Goal: Task Accomplishment & Management: Manage account settings

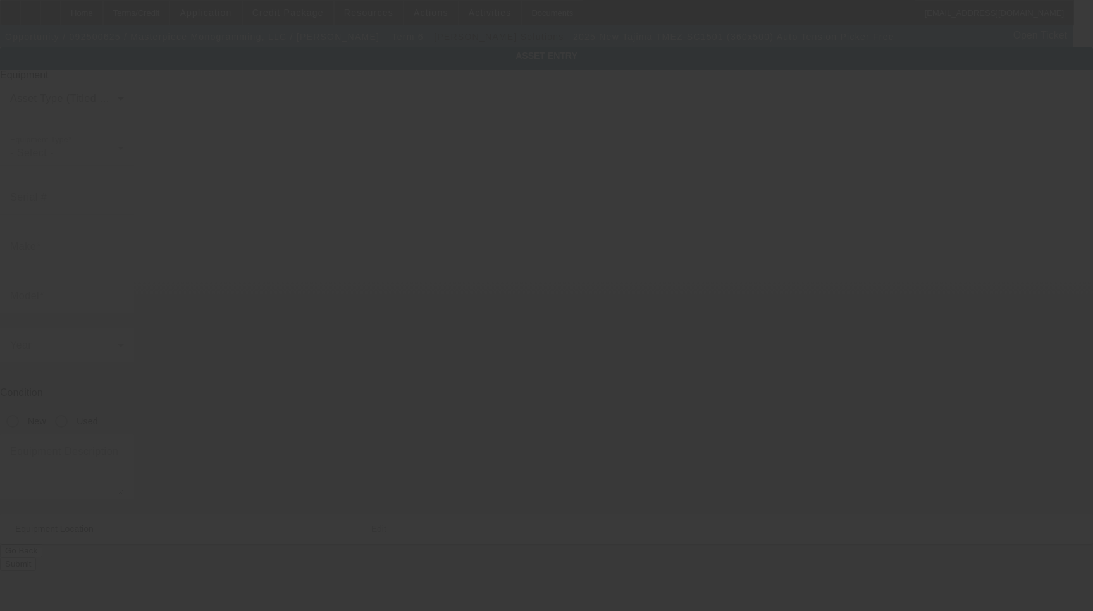
type input "Tajima"
type input "TMEZ-SC1501 (360x500) Auto Tension Picker Free"
radio input "true"
type textarea "15 Needle Single Head Embroidery Machine Includes: Stand, Supply Kit, Cap Drive…"
type input "G4470 S Saginaw St Ste A"
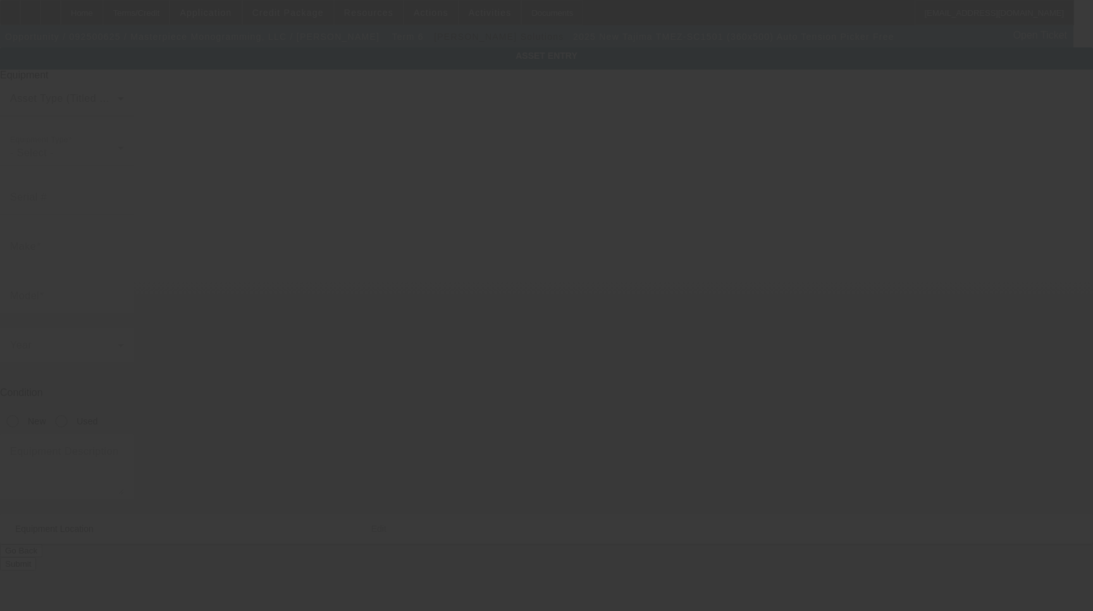
type input "Burton"
type input "48529"
type input "Genesee"
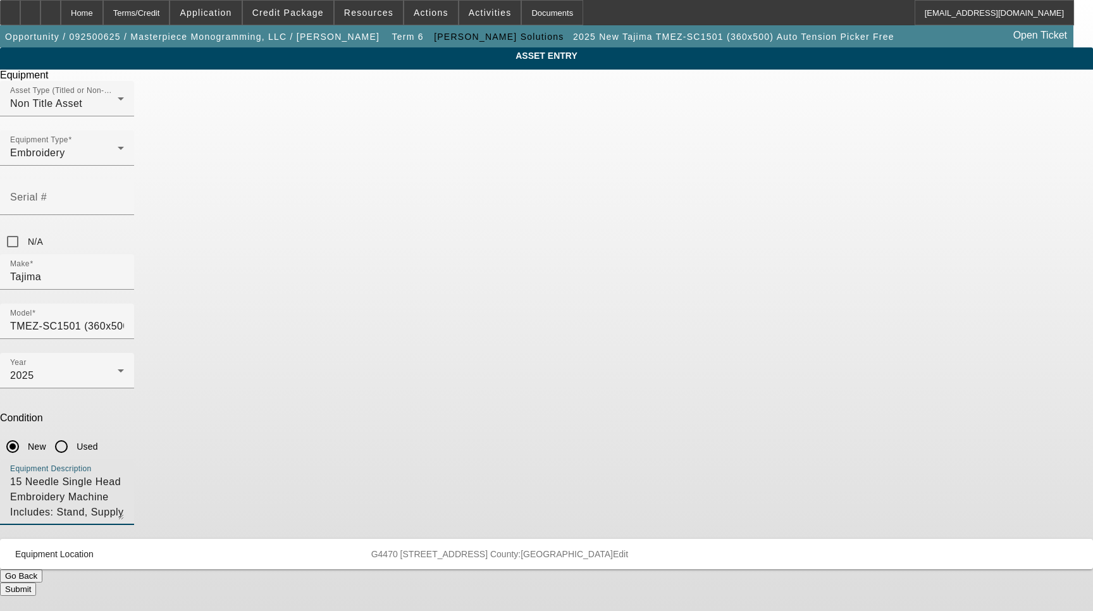
drag, startPoint x: 653, startPoint y: 342, endPoint x: 528, endPoint y: 343, distance: 125.9
click at [124, 474] on textarea "15 Needle Single Head Embroidery Machine Includes: Stand, Supply Kit, Cap Drive…" at bounding box center [67, 497] width 114 height 46
drag, startPoint x: 621, startPoint y: 345, endPoint x: 591, endPoint y: 350, distance: 30.2
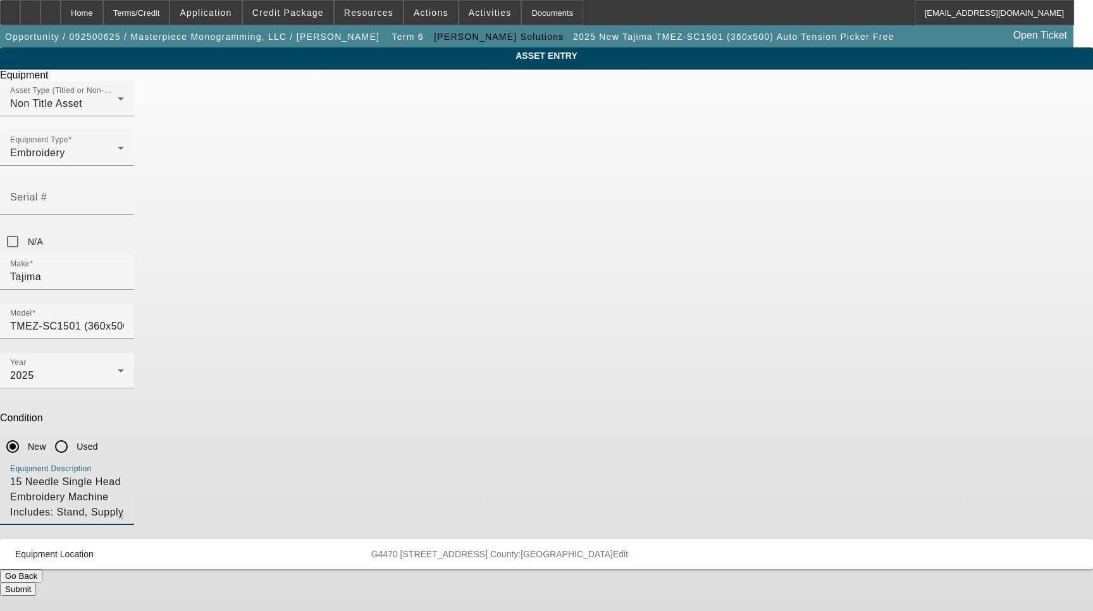
click at [124, 474] on textarea "15 Needle Single Head Embroidery Machine Includes: Stand, Supply Kit, Cap Drive…" at bounding box center [67, 497] width 114 height 46
type textarea "15 Needle Single Head Embroidery Machine Includes: Stand, Supply Kit, Cap Drive…"
click at [36, 583] on button "Submit" at bounding box center [18, 589] width 36 height 13
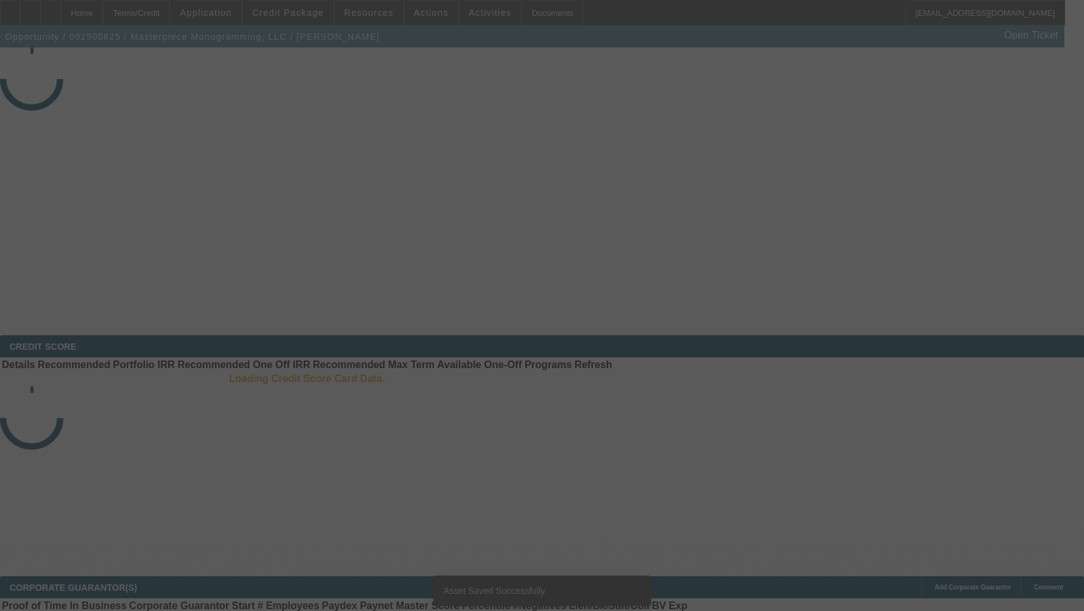
select select "3"
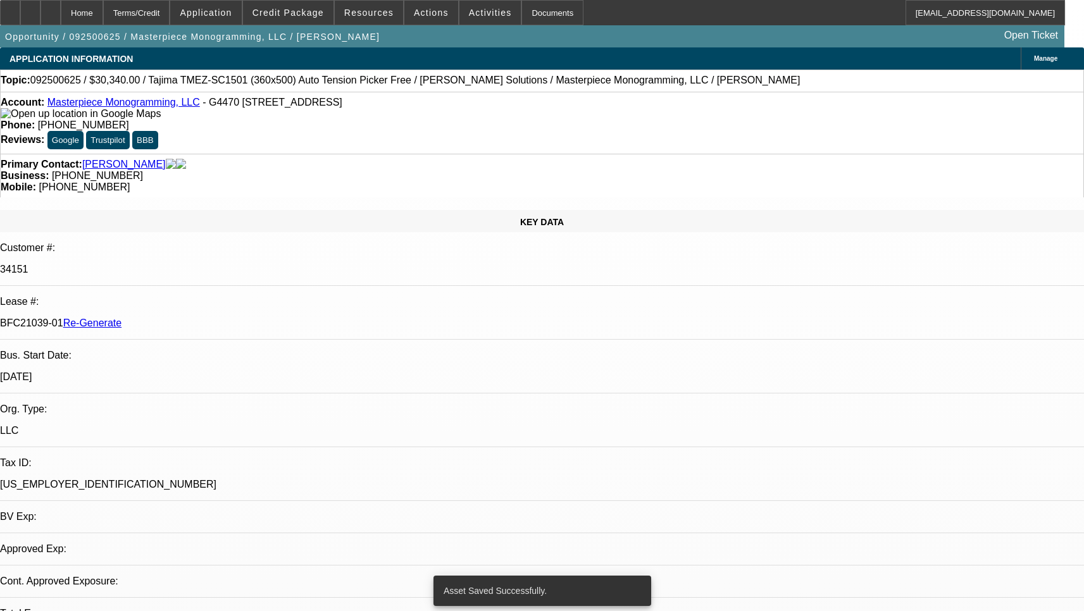
select select "0"
select select "2"
select select "0"
select select "6"
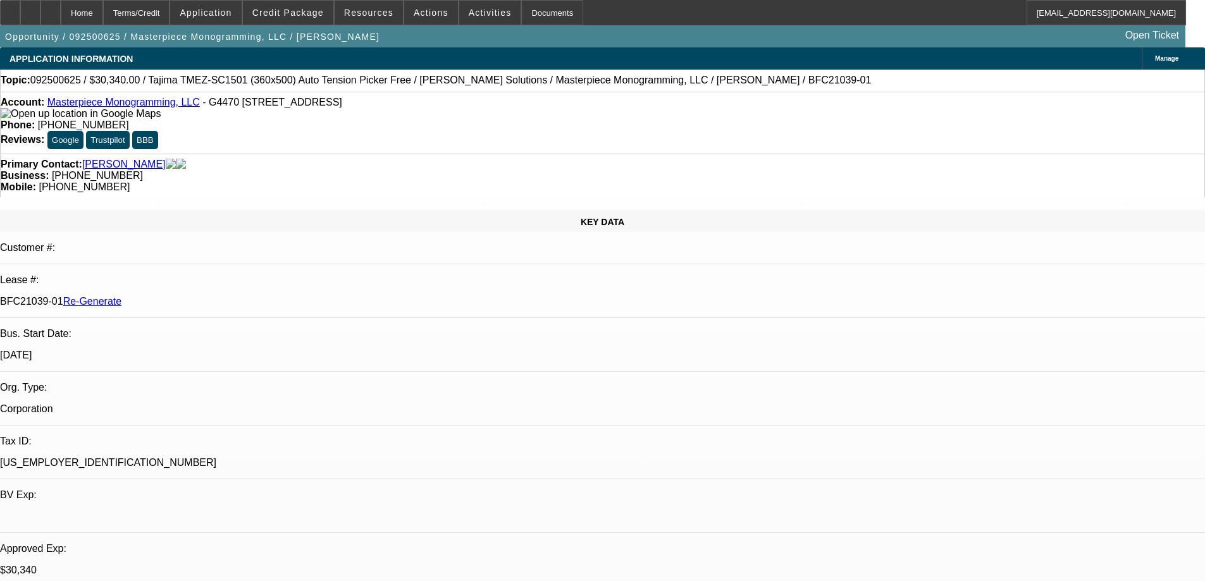
select select "3"
select select "0"
select select "2"
select select "0"
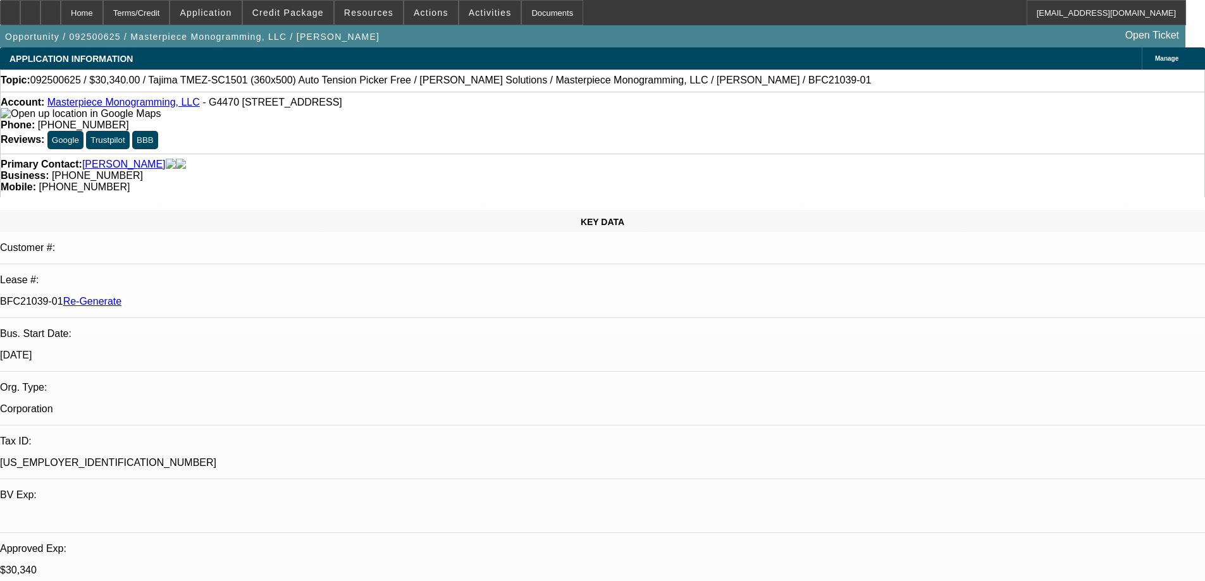
select select "6"
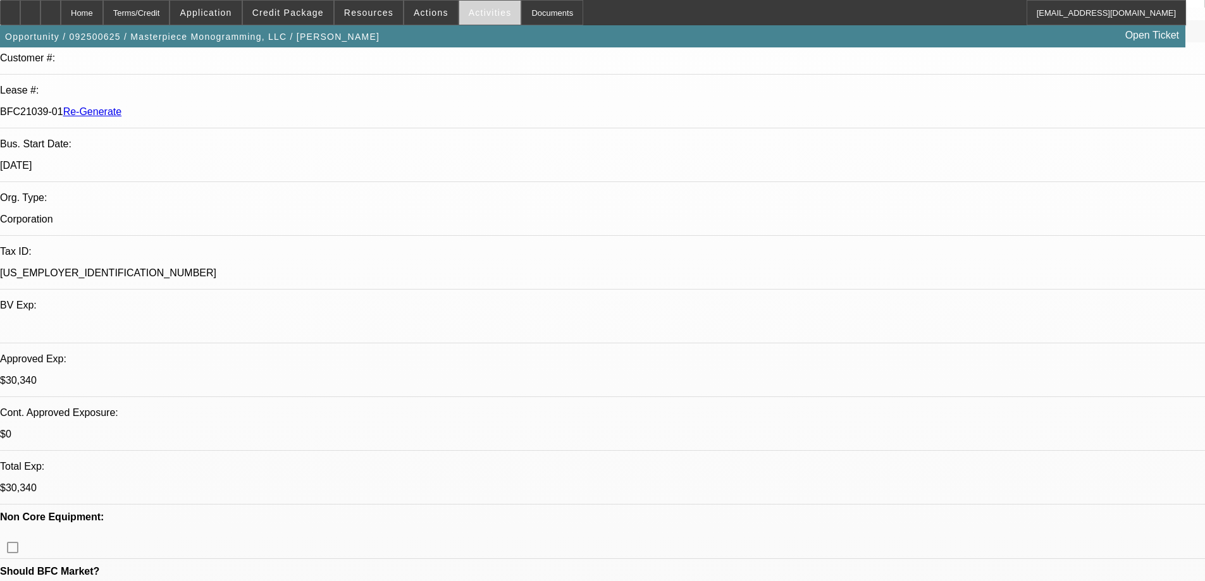
scroll to position [190, 0]
click at [459, 21] on span at bounding box center [490, 12] width 62 height 30
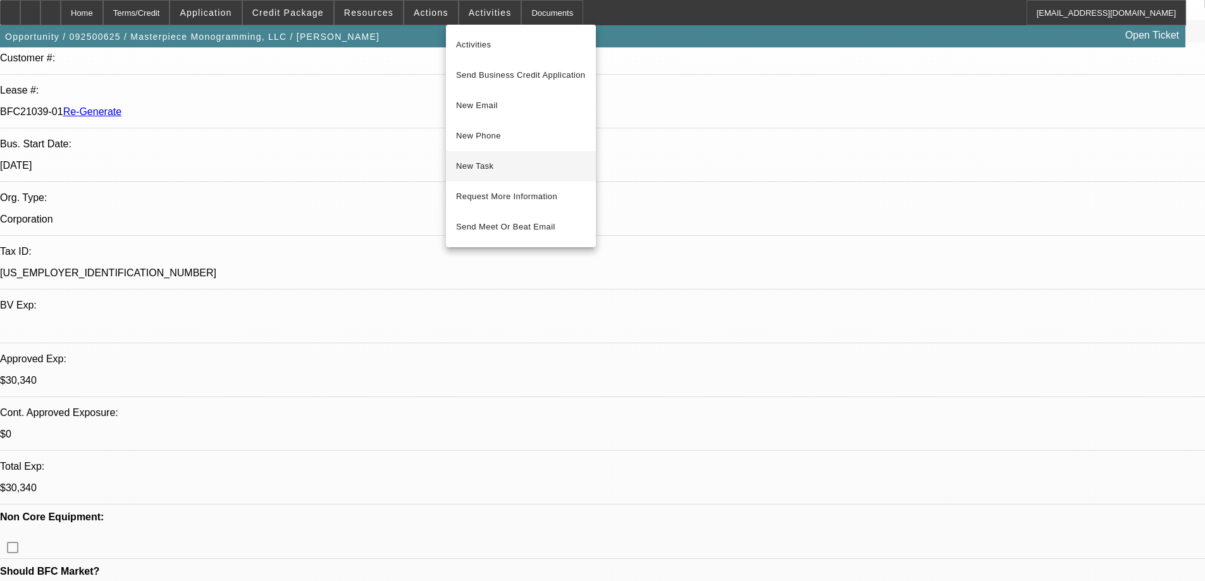
click at [470, 162] on span "New Task" at bounding box center [521, 166] width 130 height 15
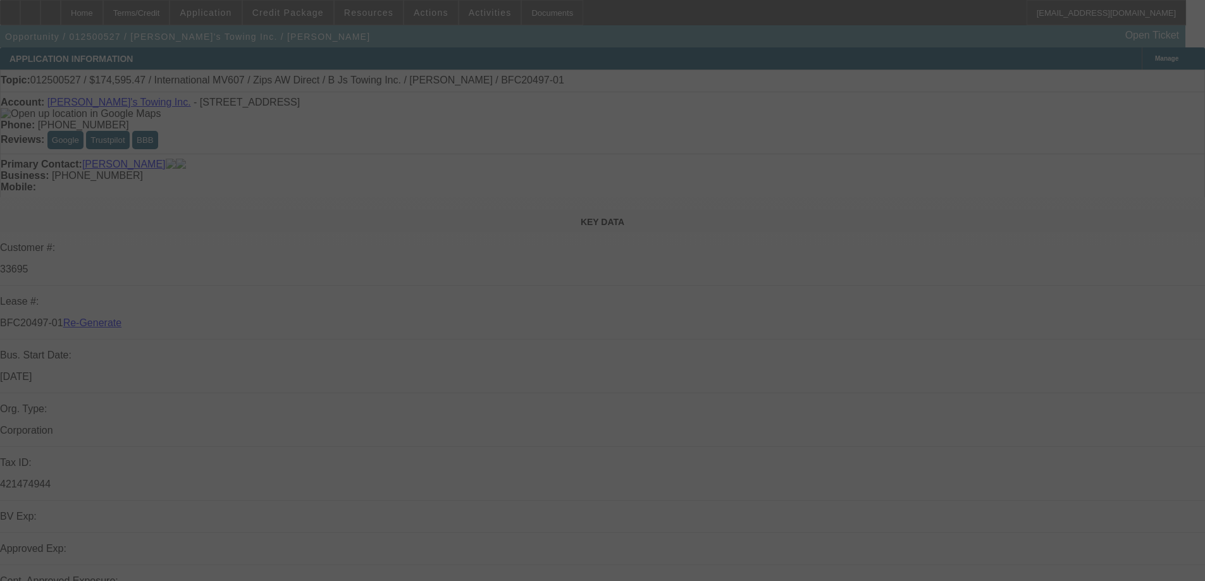
select select "3"
select select "0"
select select "2"
select select "0"
select select "6"
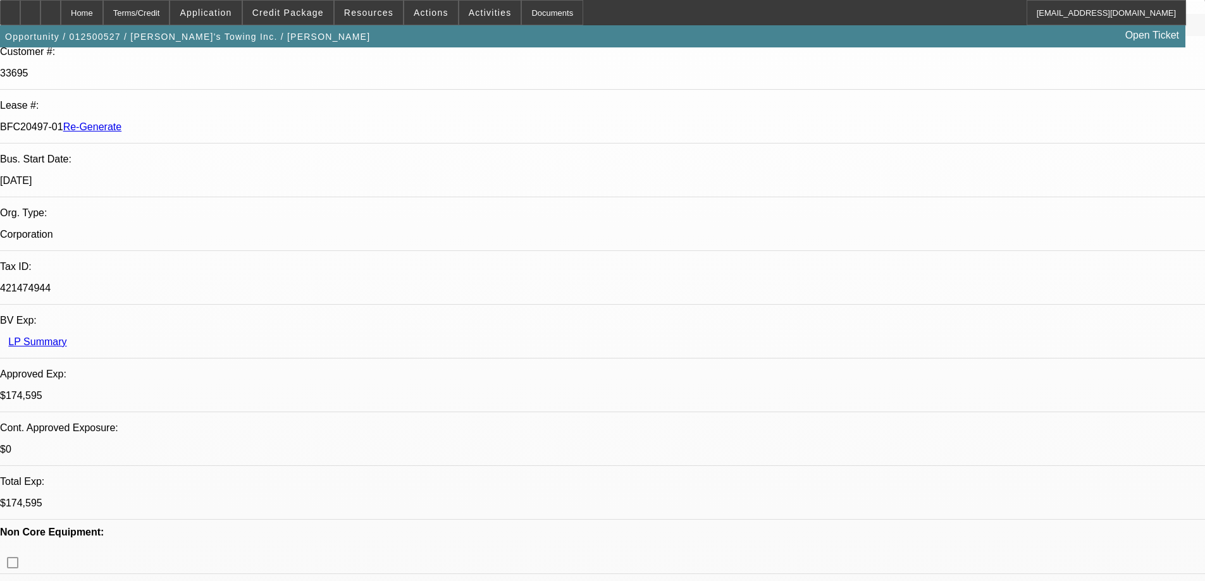
scroll to position [253, 0]
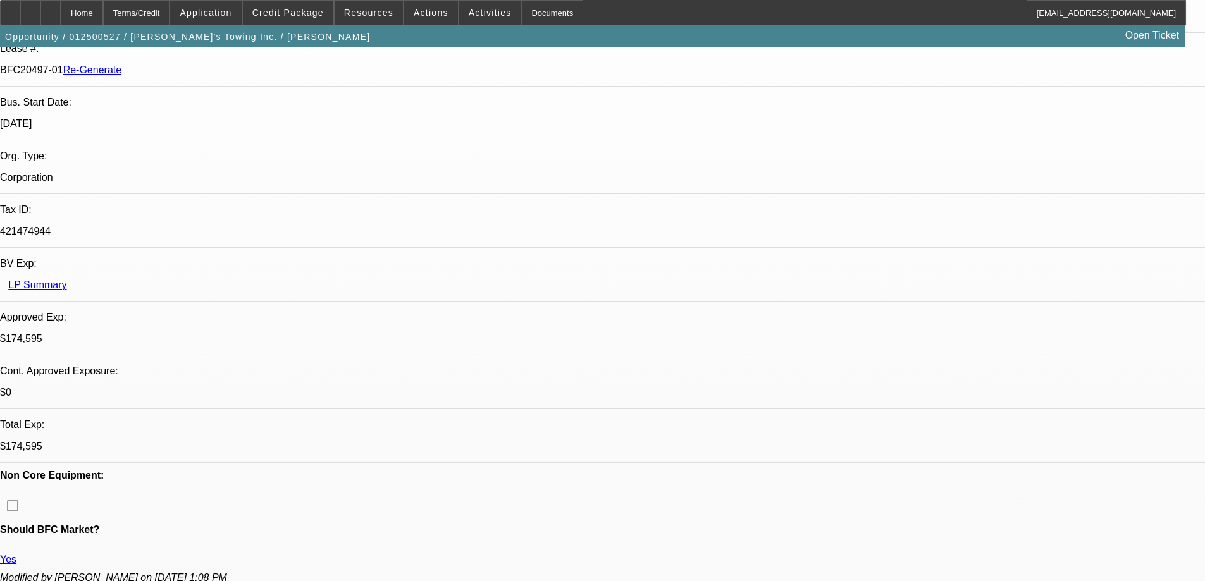
click at [538, 11] on div "Documents" at bounding box center [552, 12] width 62 height 25
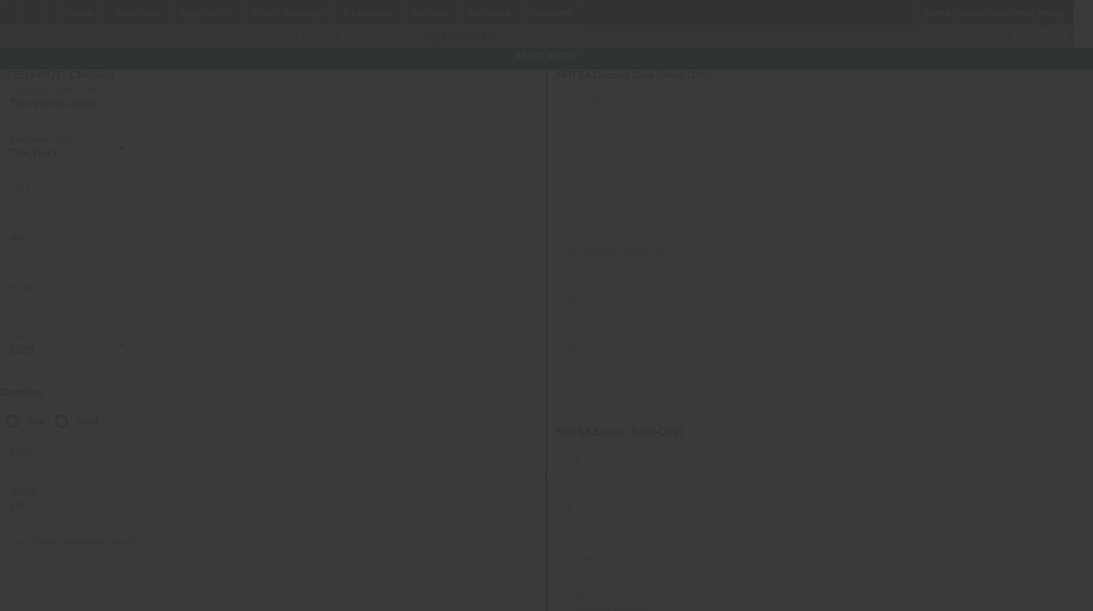
type input "[US_VEHICLE_IDENTIFICATION_NUMBER]"
type input "International"
type input "MV607"
radio input "true"
type textarea "with:"
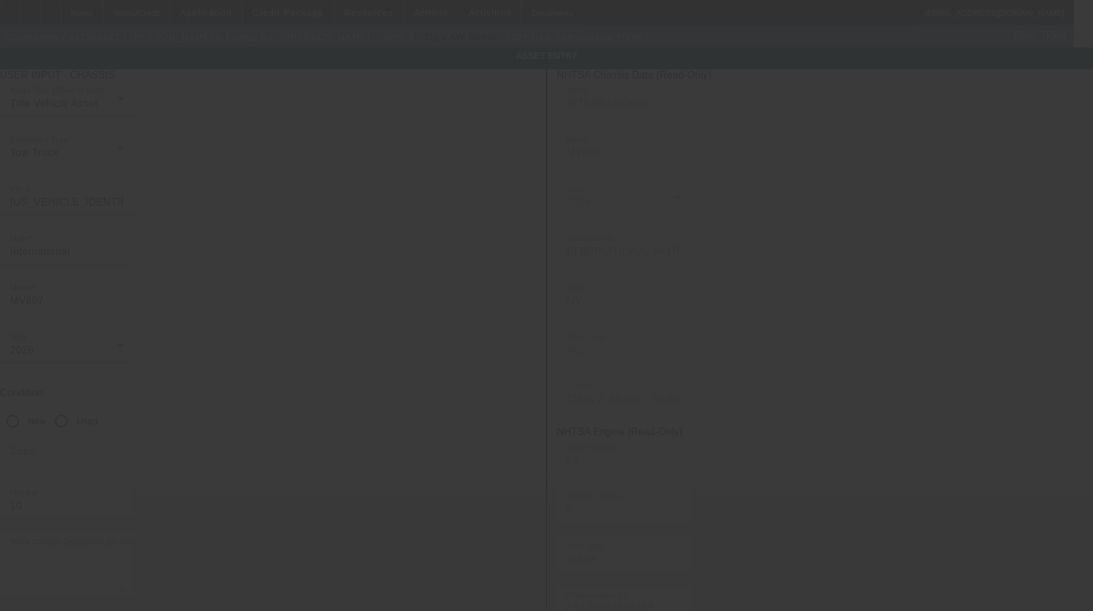
type input "[STREET_ADDRESS]"
type input "[GEOGRAPHIC_DATA]"
type input "52361"
type input "[US_STATE]"
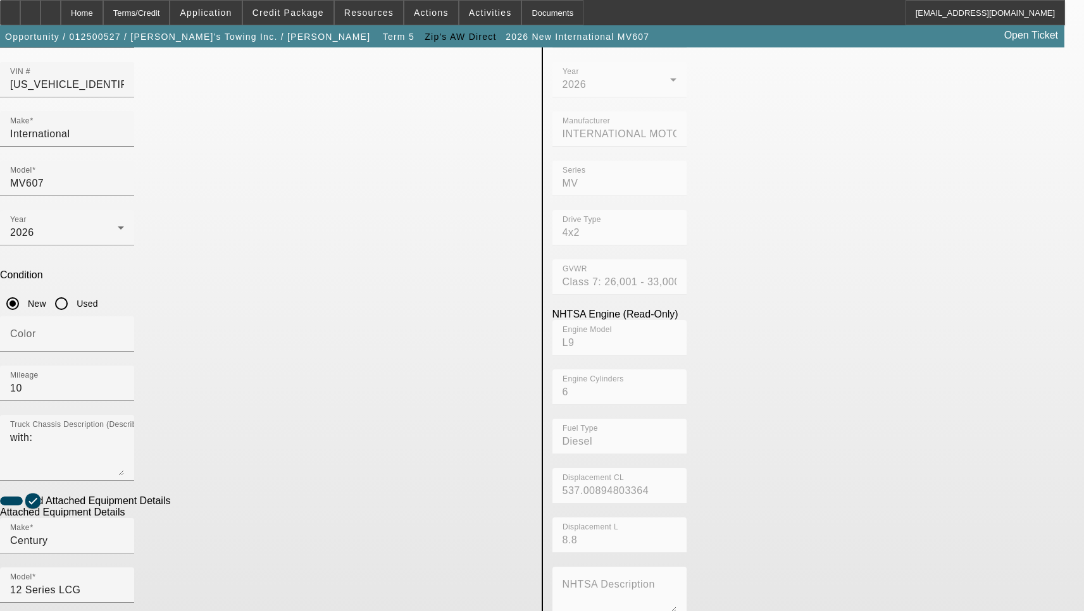
scroll to position [190, 0]
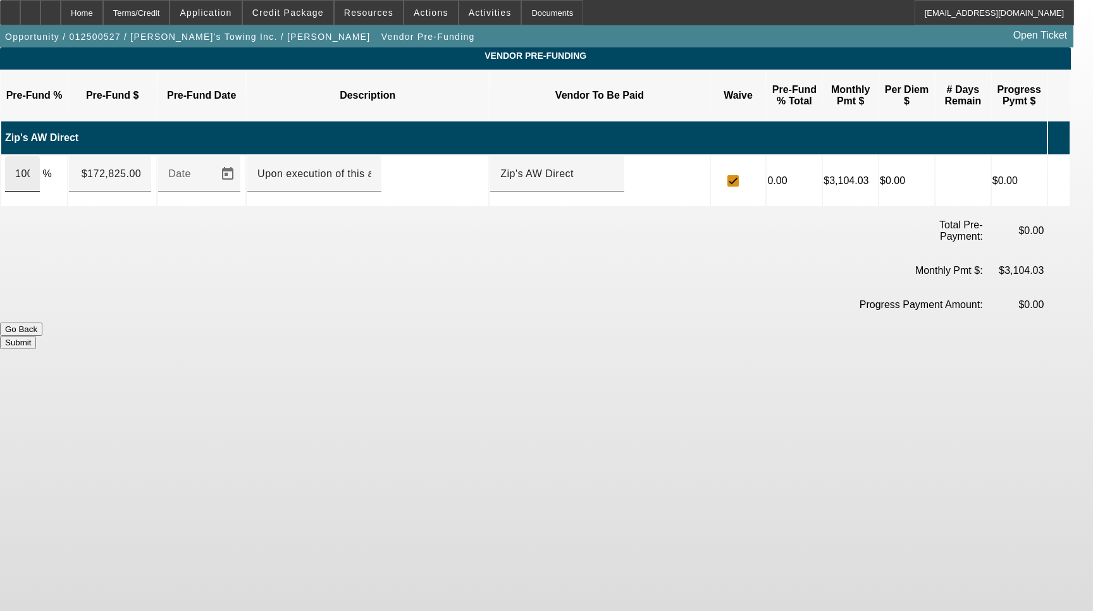
click at [40, 158] on div "100" at bounding box center [22, 173] width 35 height 35
type input "$174,595.47"
click at [36, 336] on button "Submit" at bounding box center [18, 342] width 36 height 13
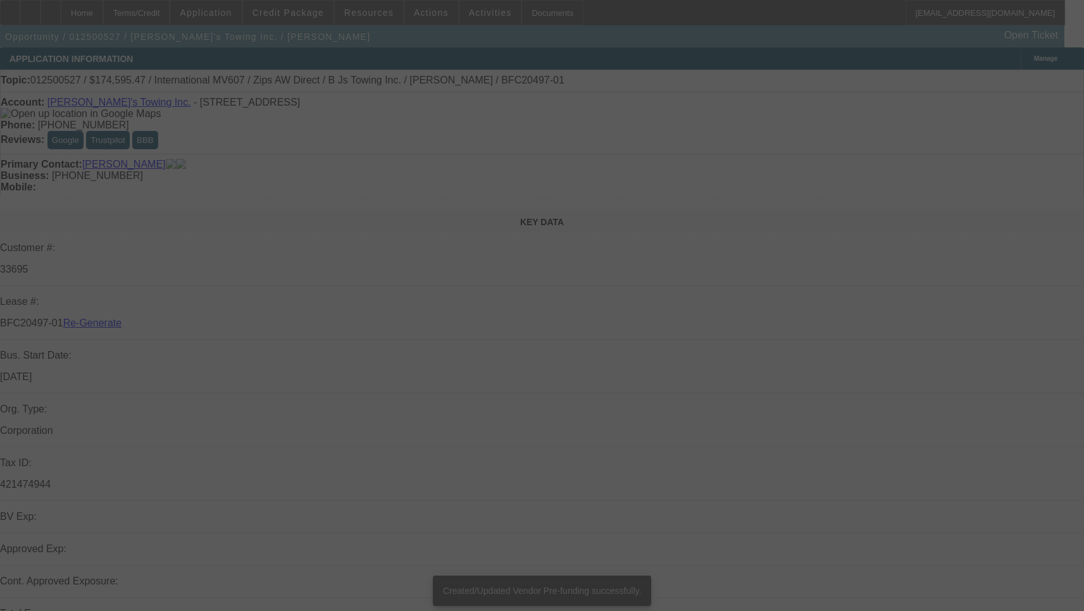
select select "3"
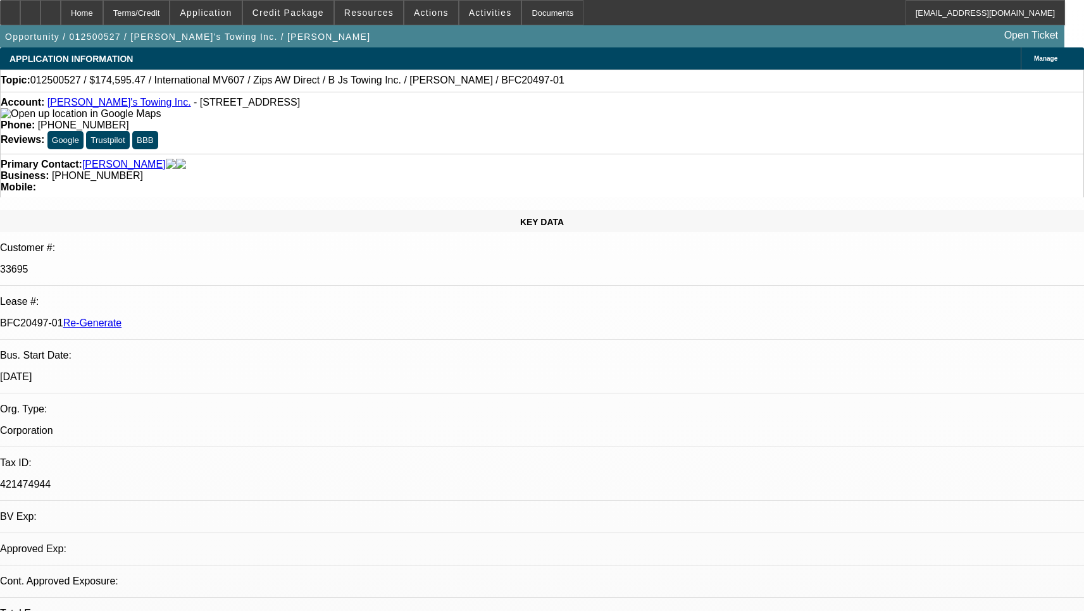
select select "0"
select select "2"
select select "0"
select select "6"
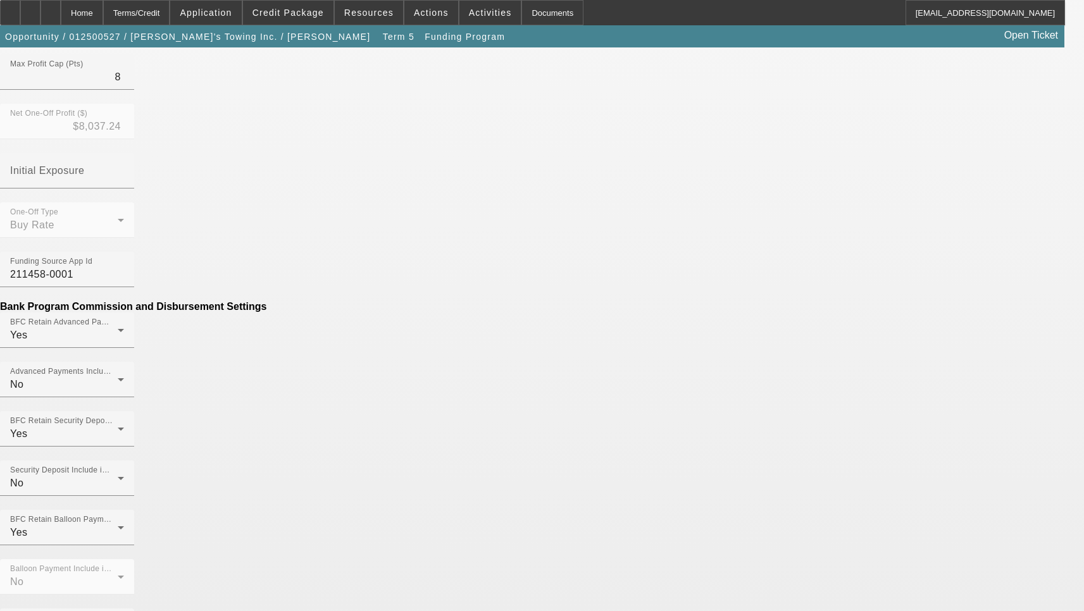
scroll to position [602, 0]
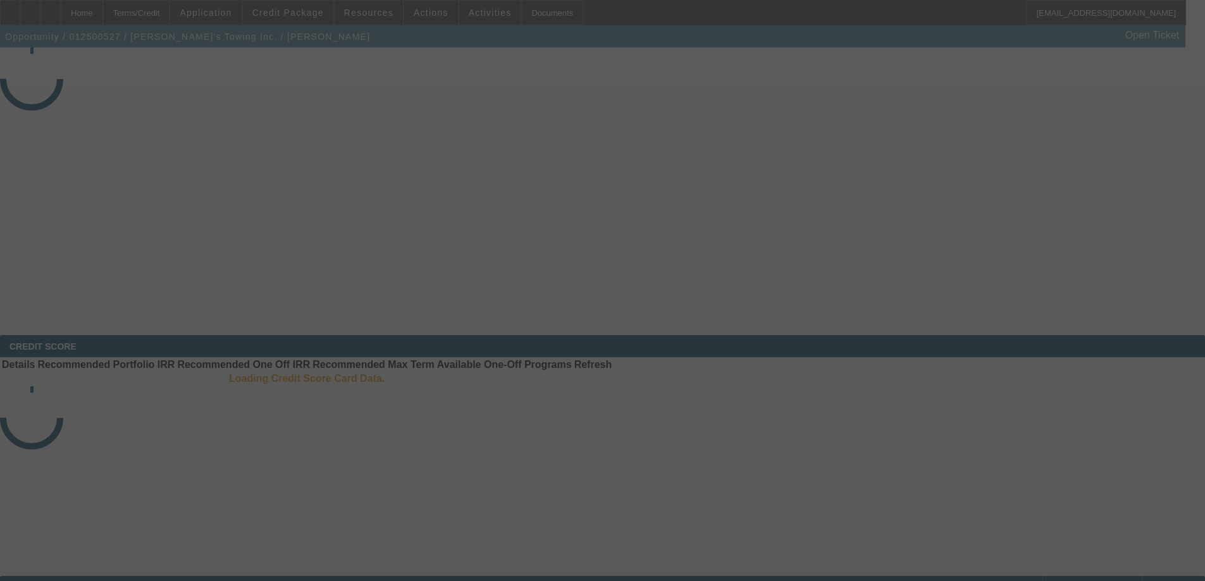
select select "3"
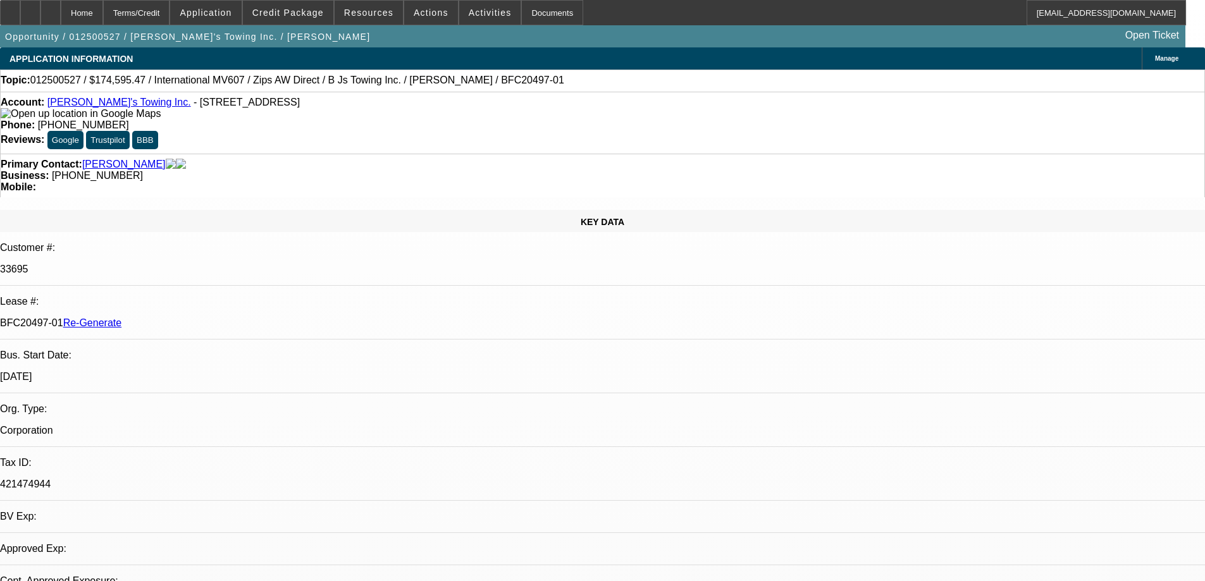
select select "0"
select select "2"
select select "0"
select select "6"
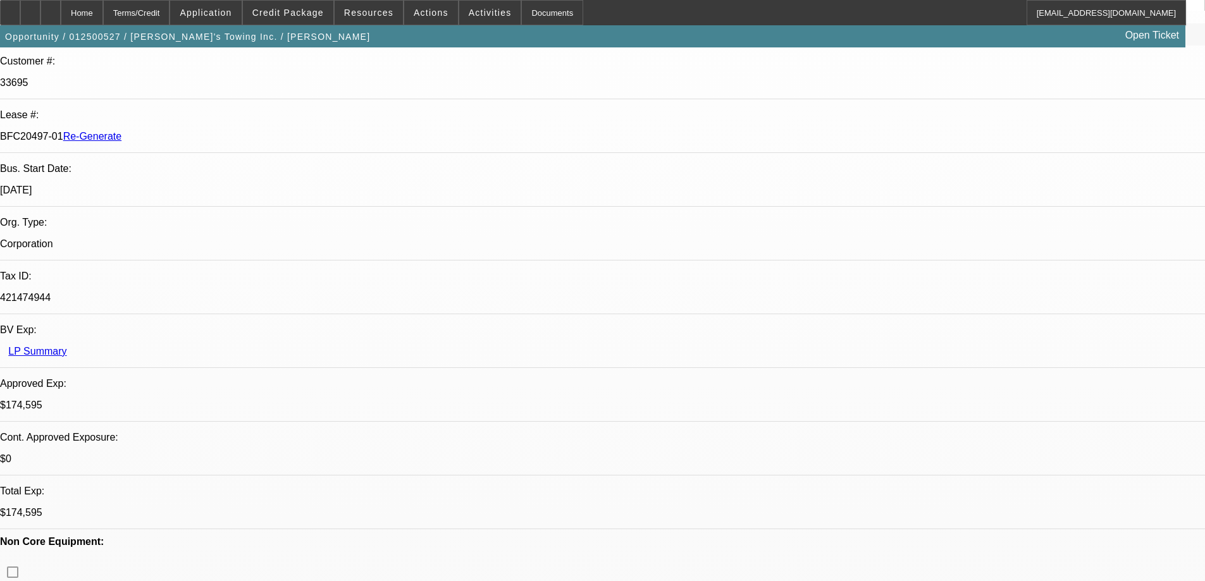
scroll to position [253, 0]
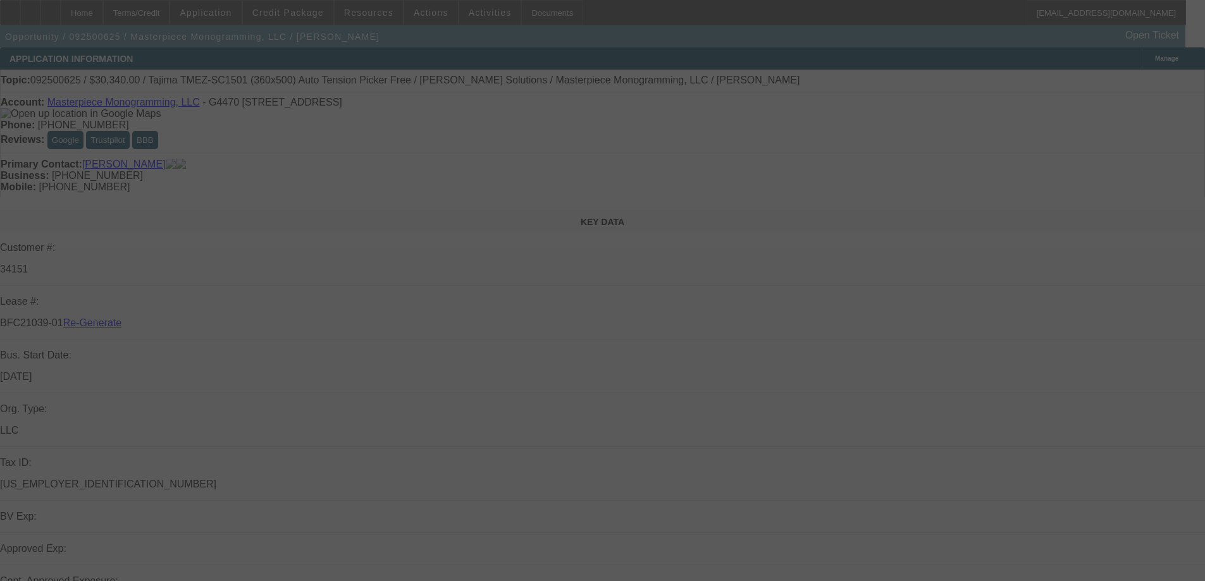
select select "3"
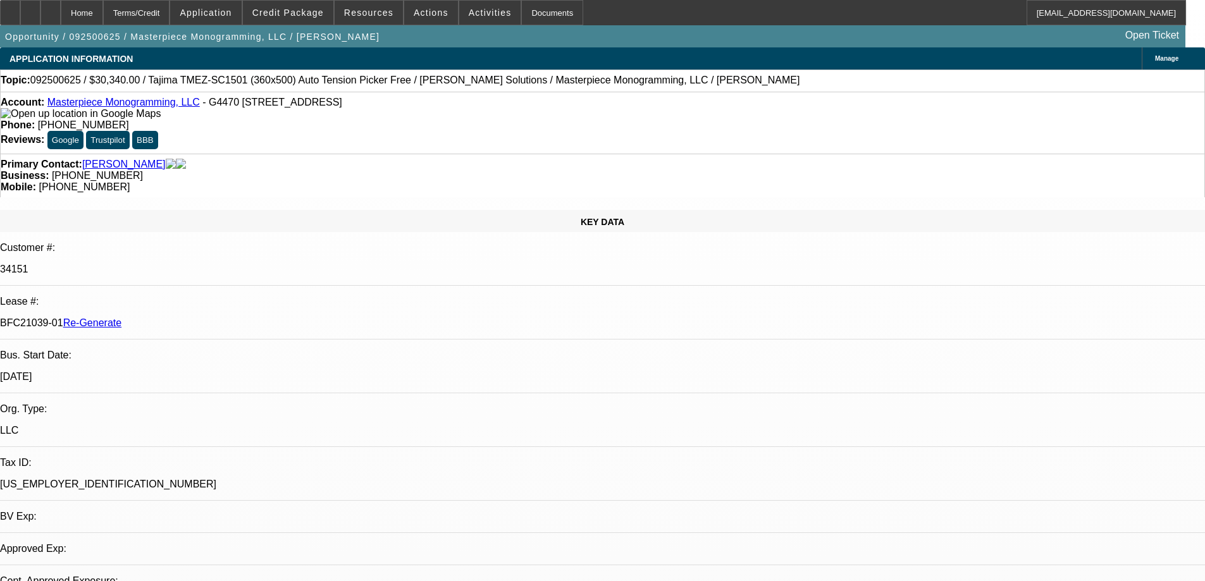
select select "0"
select select "2"
select select "0"
select select "6"
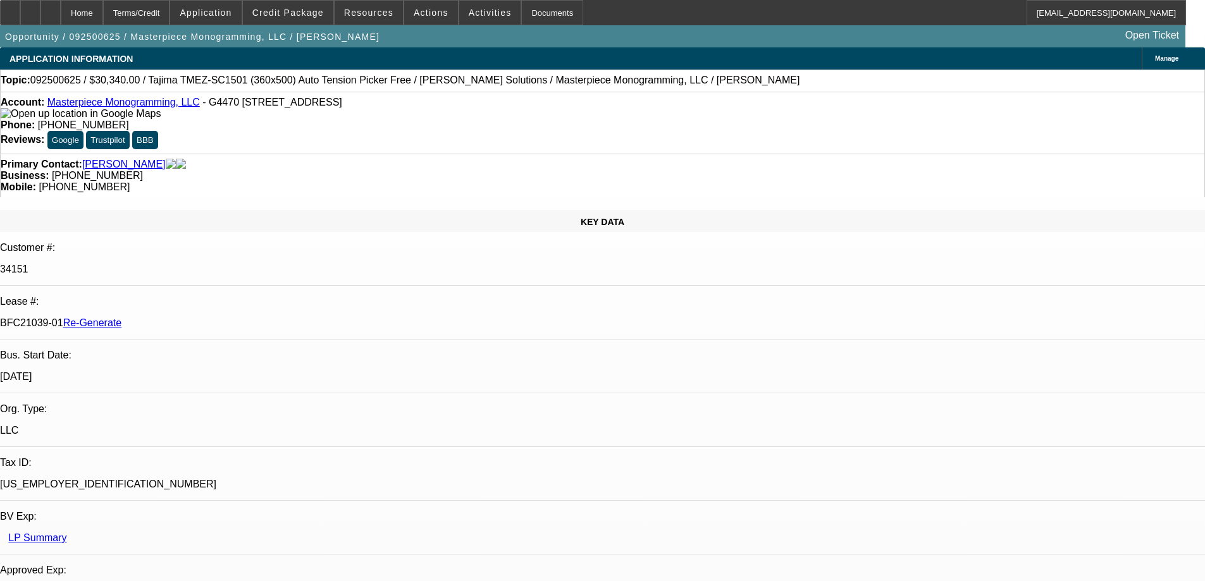
click at [359, 15] on span "Resources" at bounding box center [368, 13] width 49 height 10
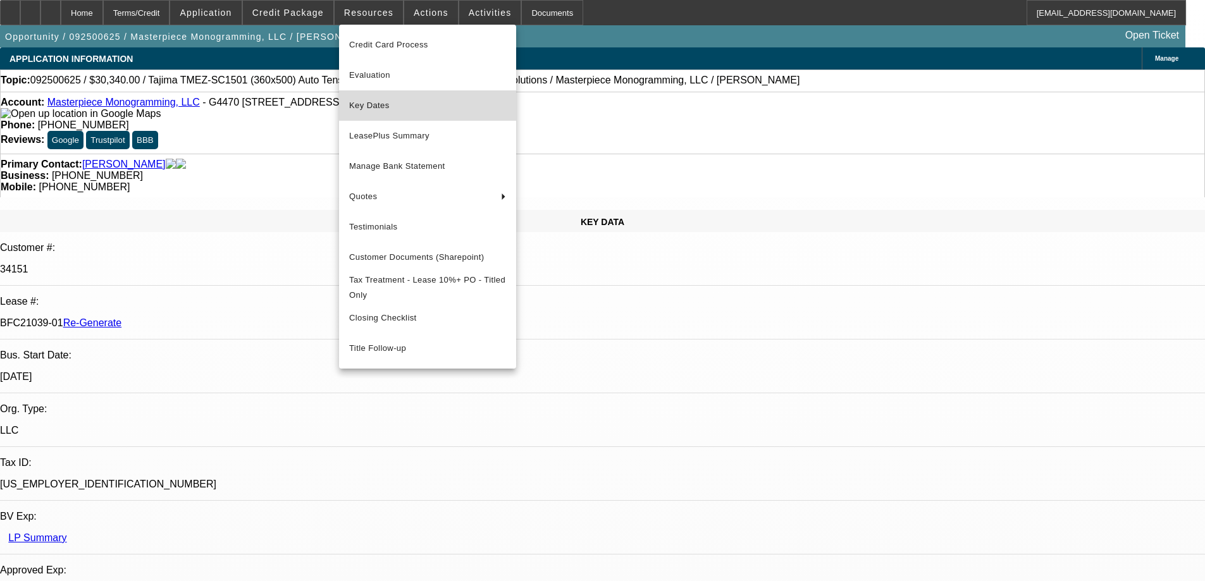
click at [373, 113] on span "Key Dates" at bounding box center [427, 105] width 157 height 15
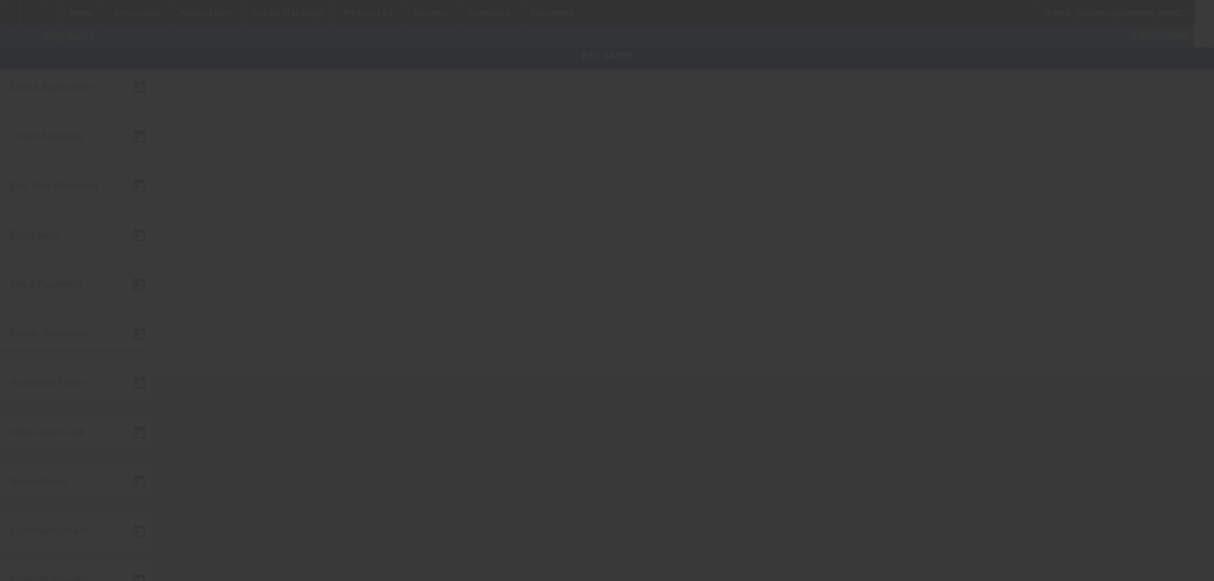
type input "9/29/2025"
type input "9/30/2025"
type input "10/1/2025"
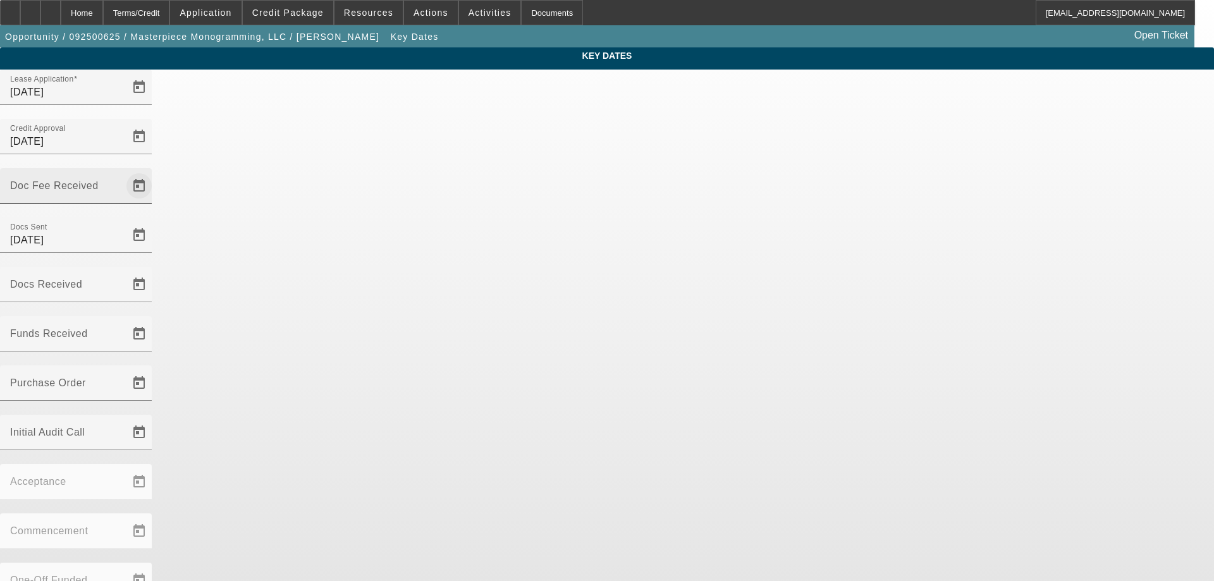
click at [154, 171] on span "Open calendar" at bounding box center [139, 186] width 30 height 30
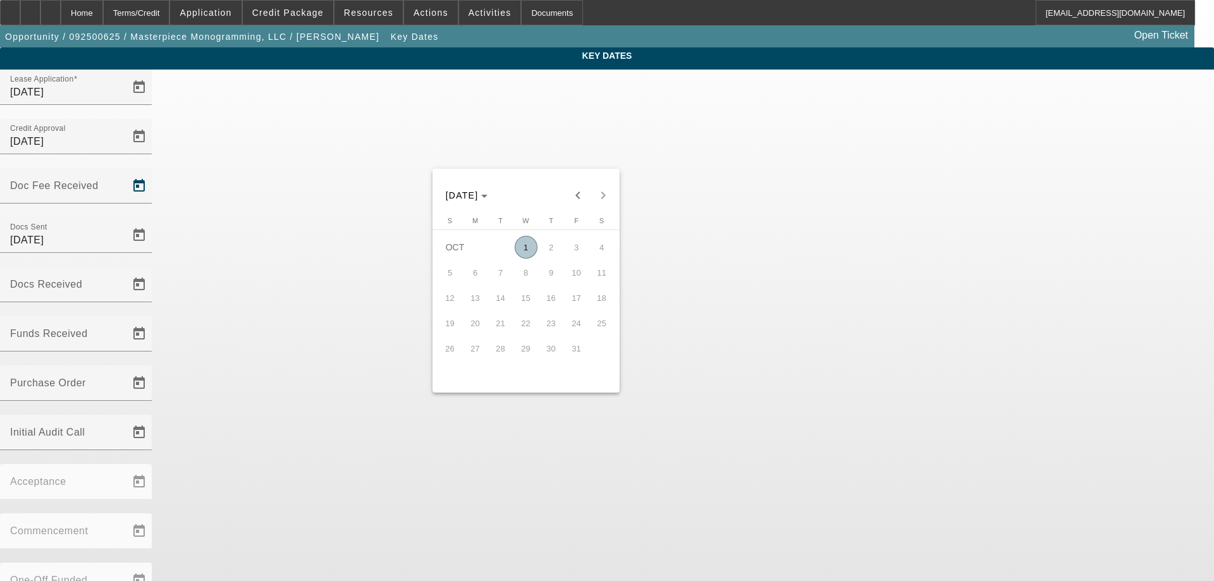
click at [531, 255] on span "1" at bounding box center [526, 247] width 23 height 23
type input "[DATE]"
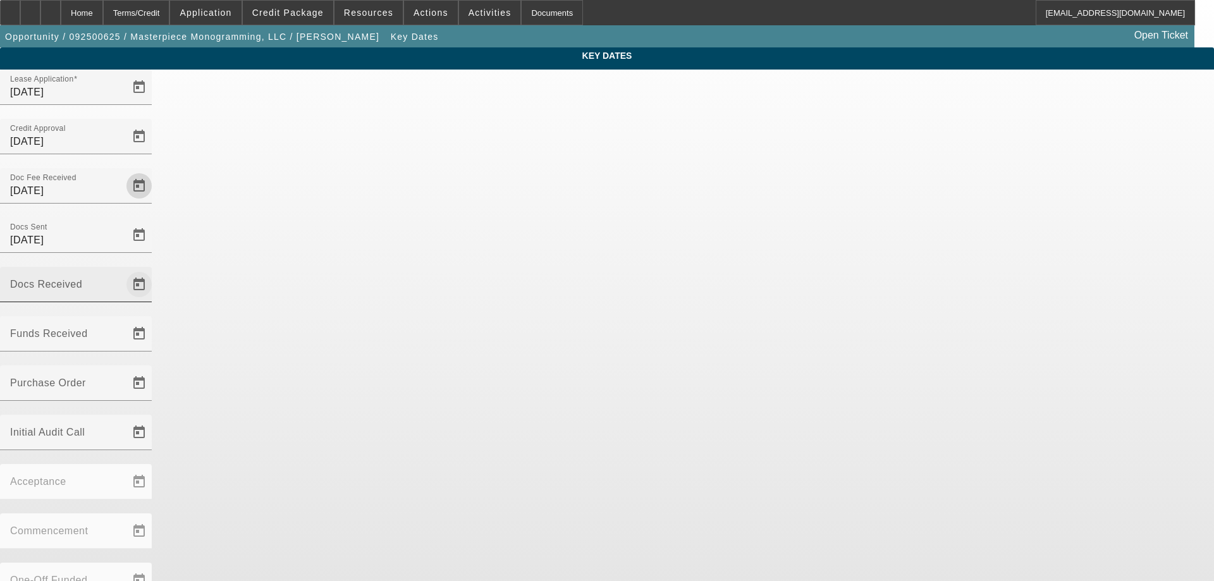
click at [154, 269] on span "Open calendar" at bounding box center [139, 284] width 30 height 30
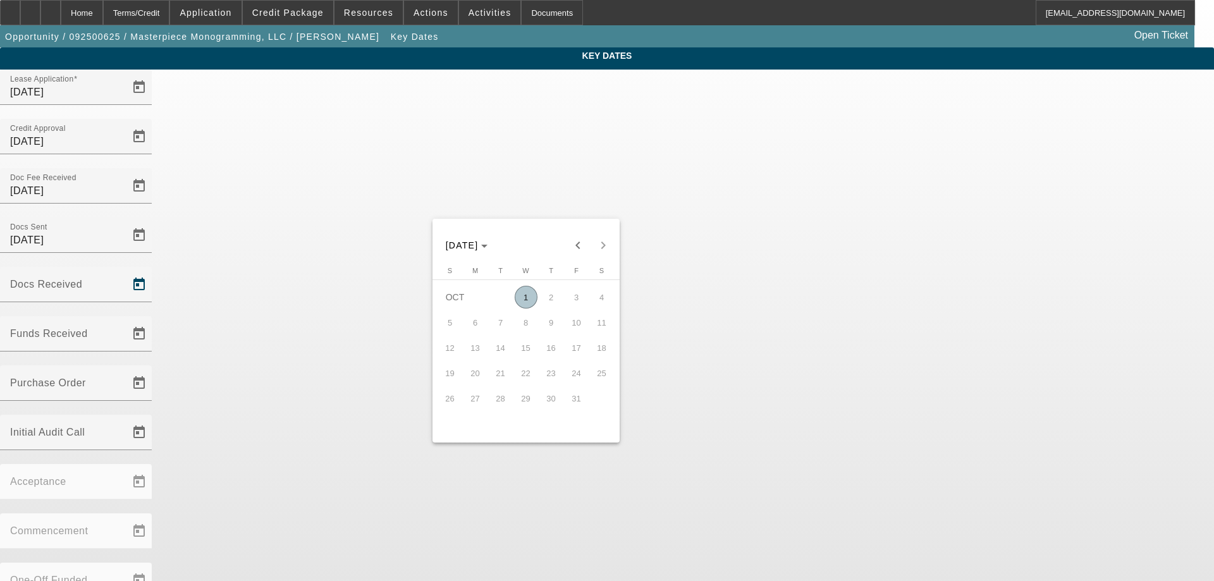
click at [531, 297] on span "1" at bounding box center [526, 297] width 23 height 23
type input "[DATE]"
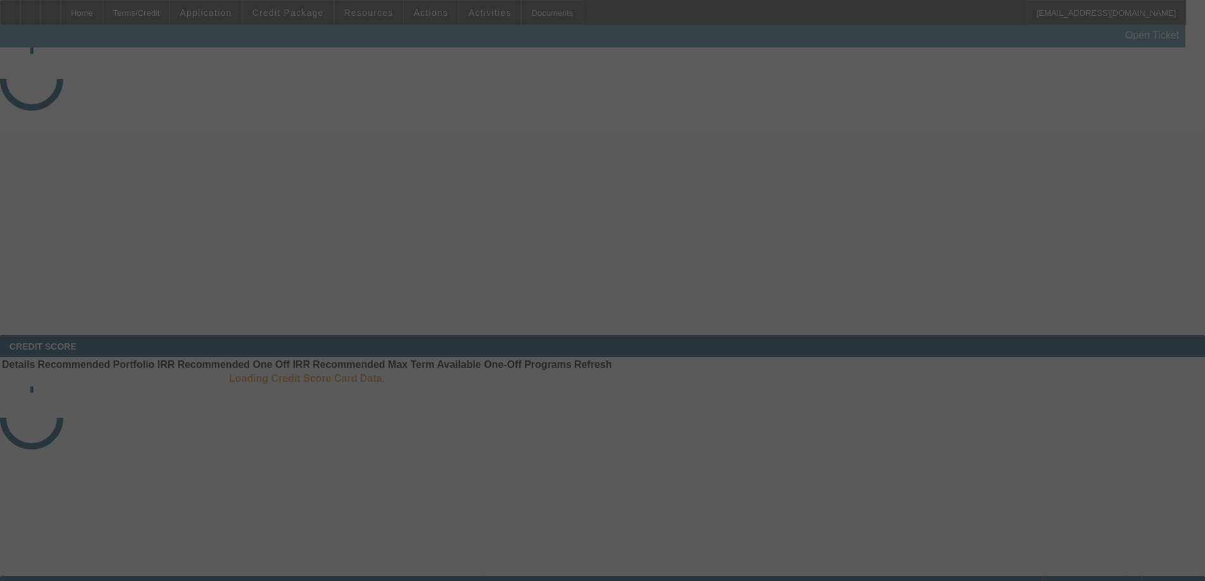
select select "3"
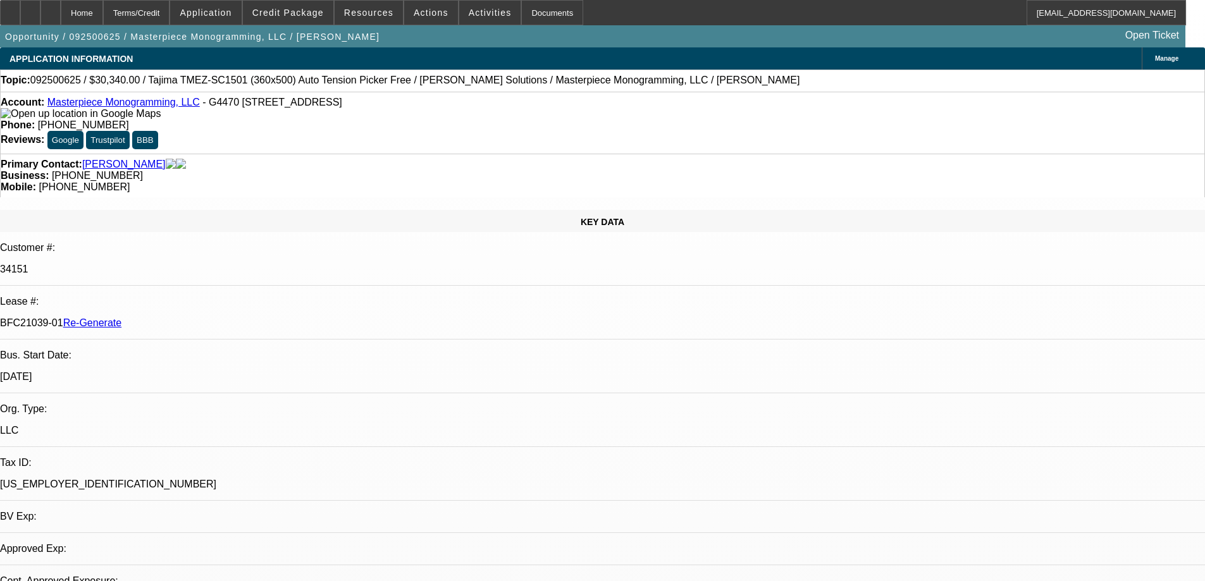
select select "0"
select select "2"
select select "0"
select select "6"
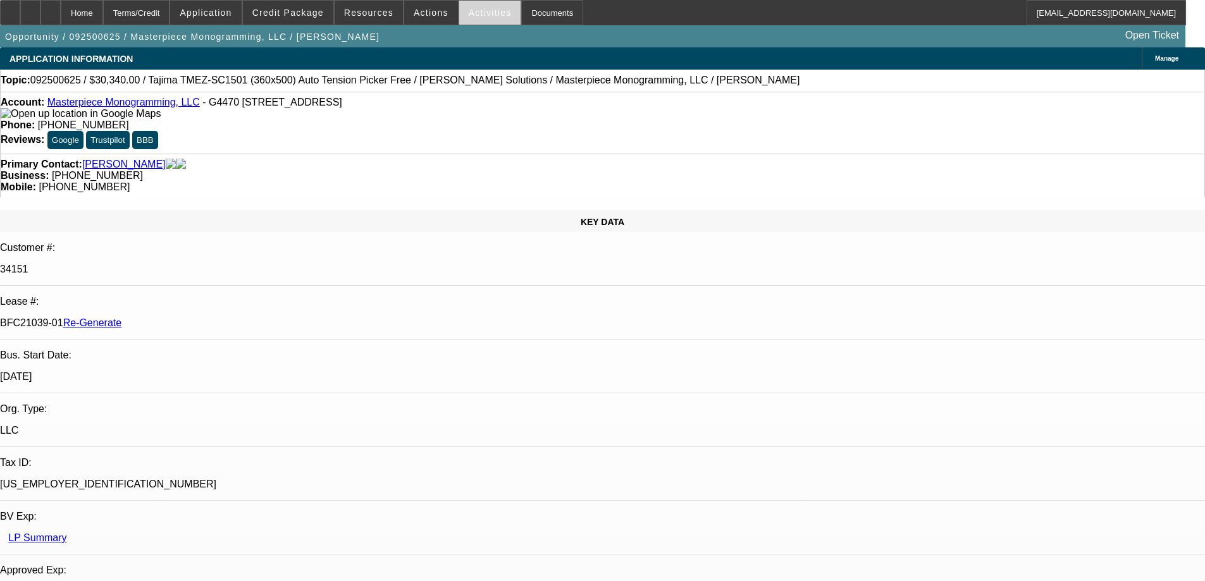
click at [483, 20] on span at bounding box center [490, 12] width 62 height 30
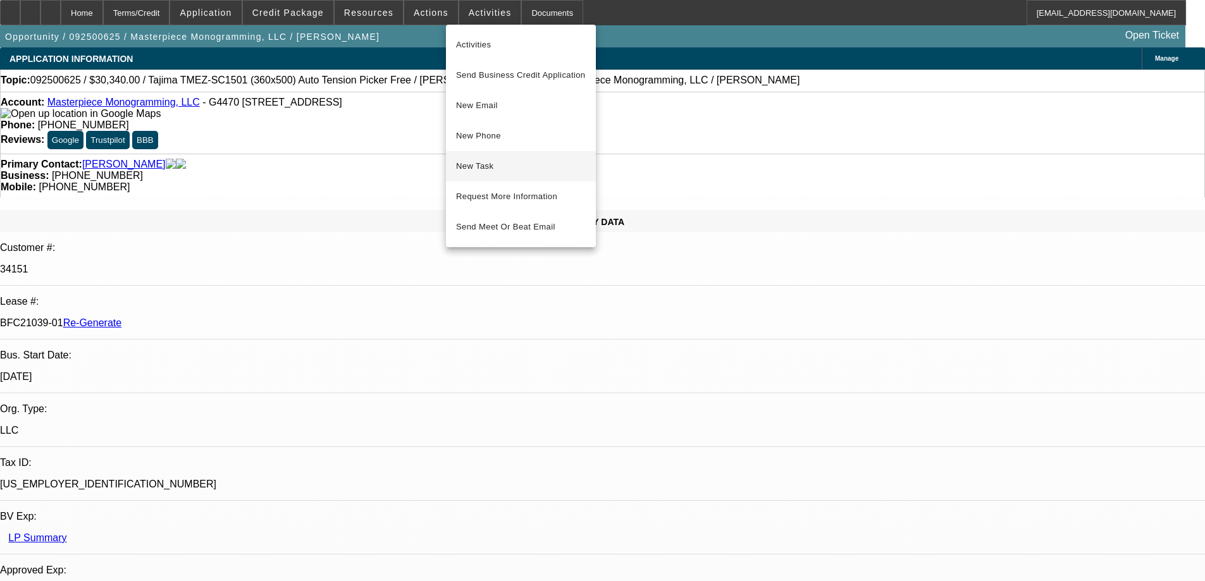
click at [477, 166] on span "New Task" at bounding box center [521, 166] width 130 height 15
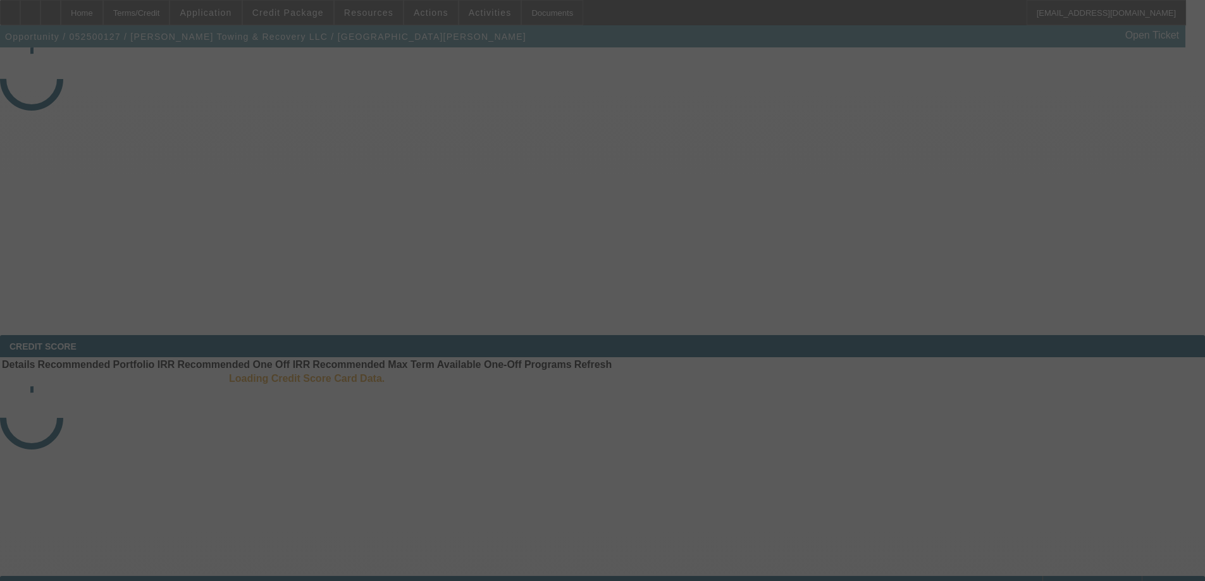
select select "3"
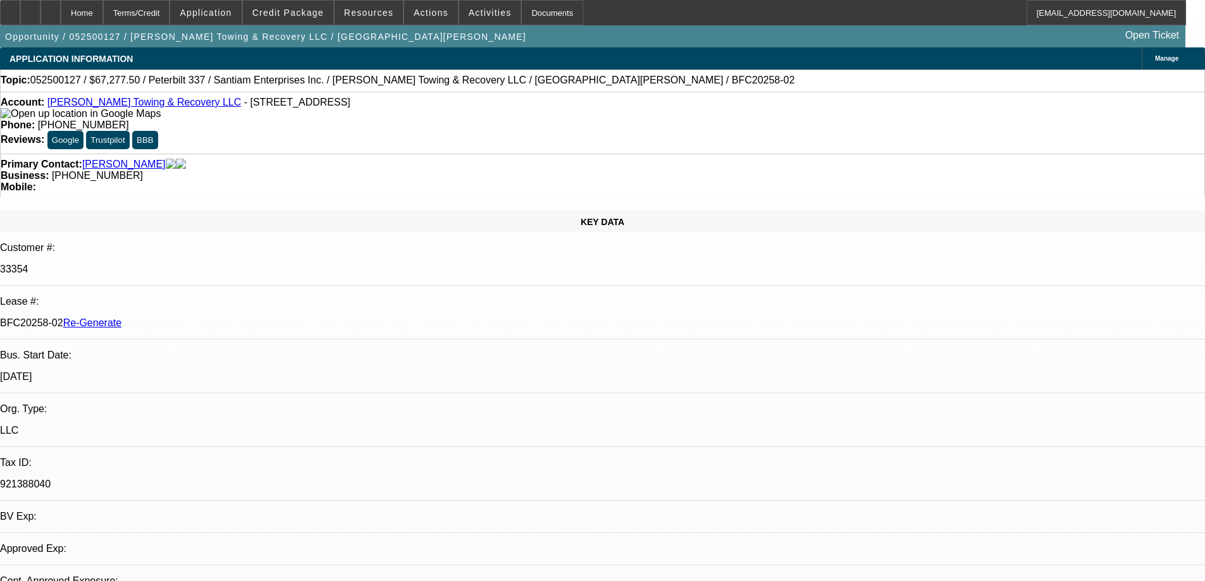
select select "0.15"
select select "2"
select select "0"
select select "6"
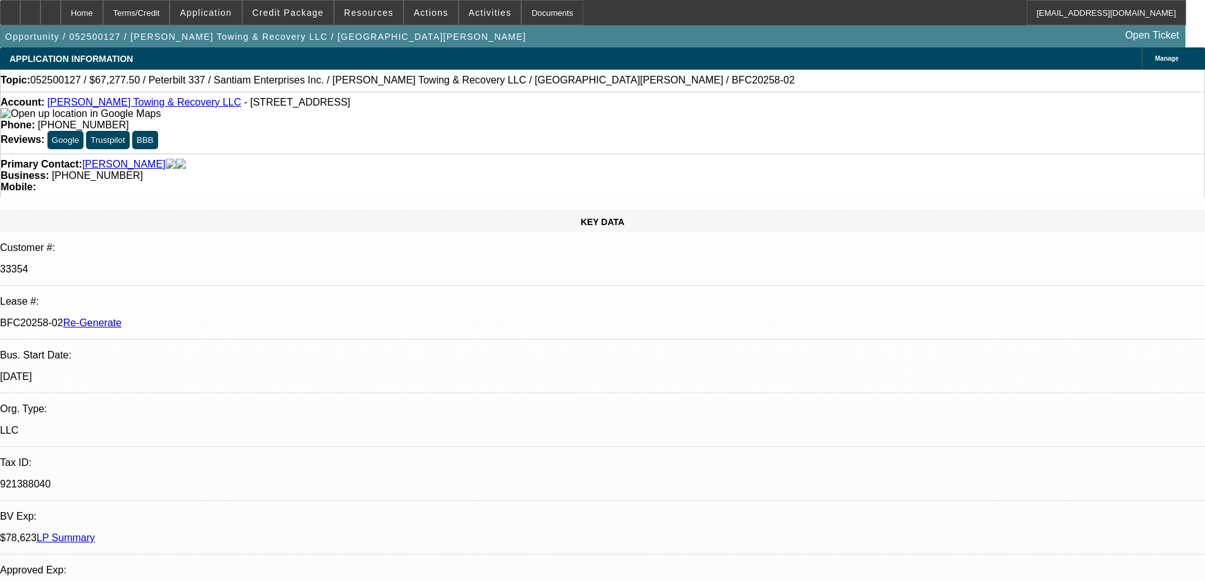
scroll to position [316, 0]
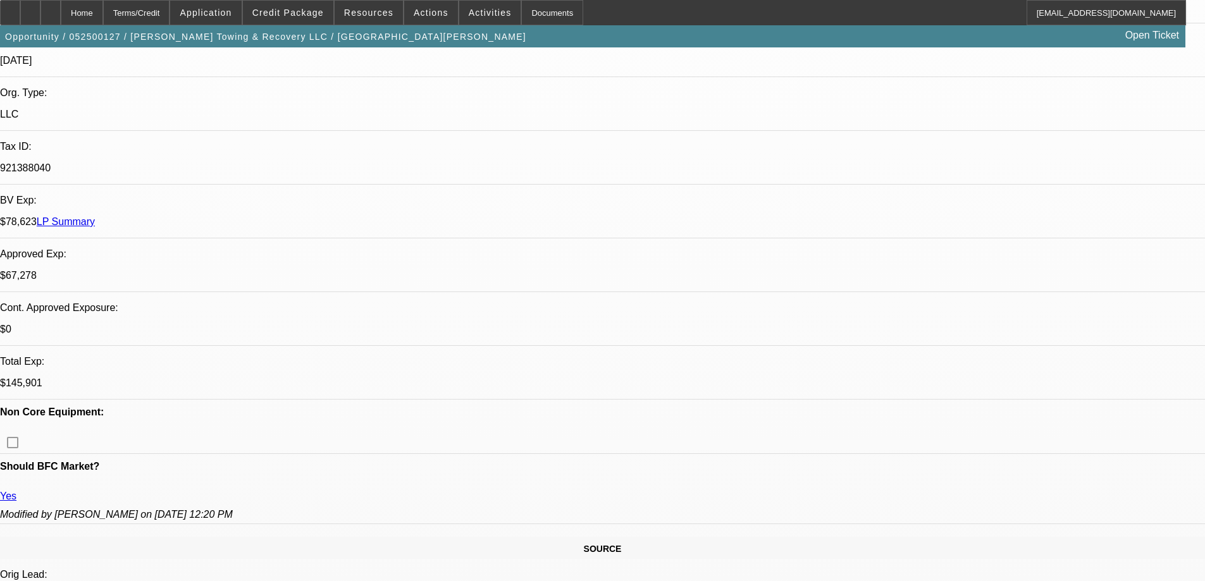
click at [531, 18] on div "Documents" at bounding box center [552, 12] width 62 height 25
click at [469, 14] on span "Activities" at bounding box center [490, 13] width 43 height 10
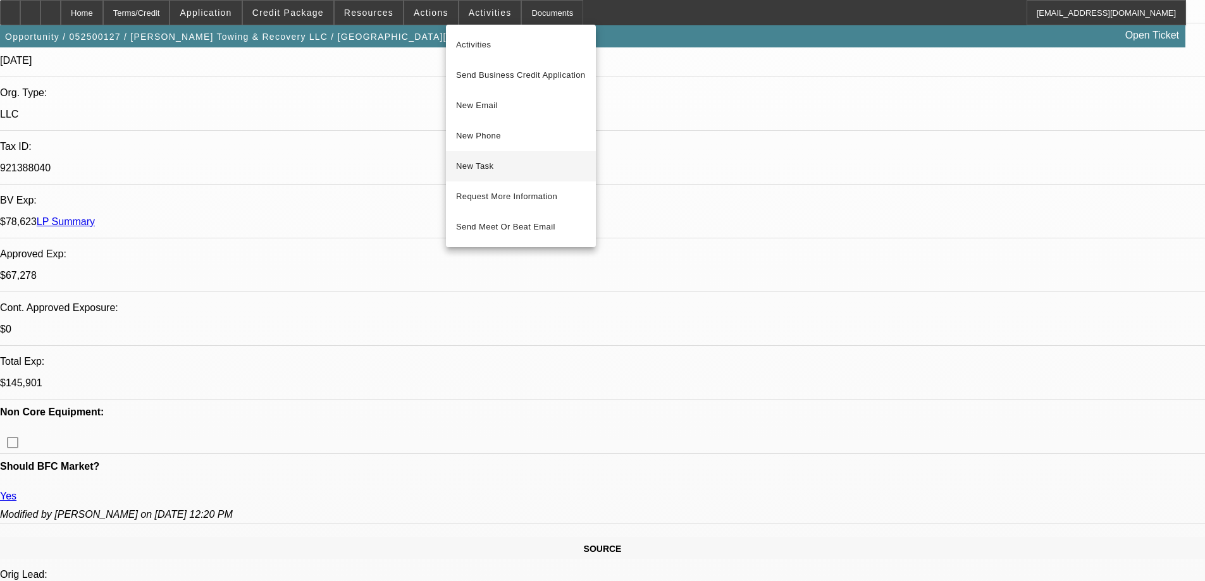
click at [511, 172] on span "New Task" at bounding box center [521, 166] width 130 height 15
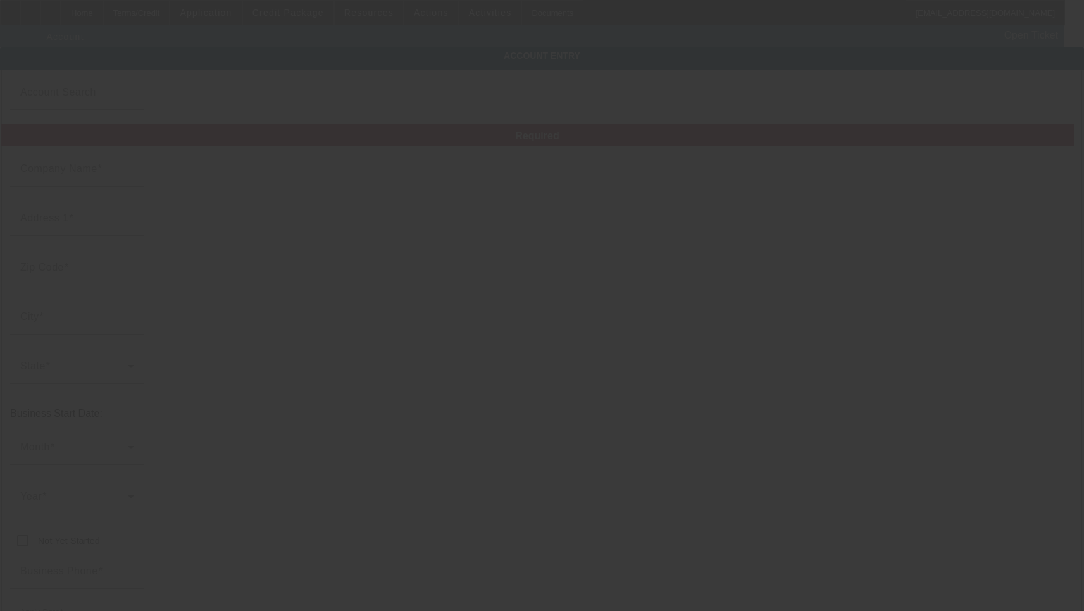
type input "[PERSON_NAME] Towing & Recovery LLC"
type input "[STREET_ADDRESS]"
type input "46041"
type input "Frankfort"
type input "[PHONE_NUMBER]"
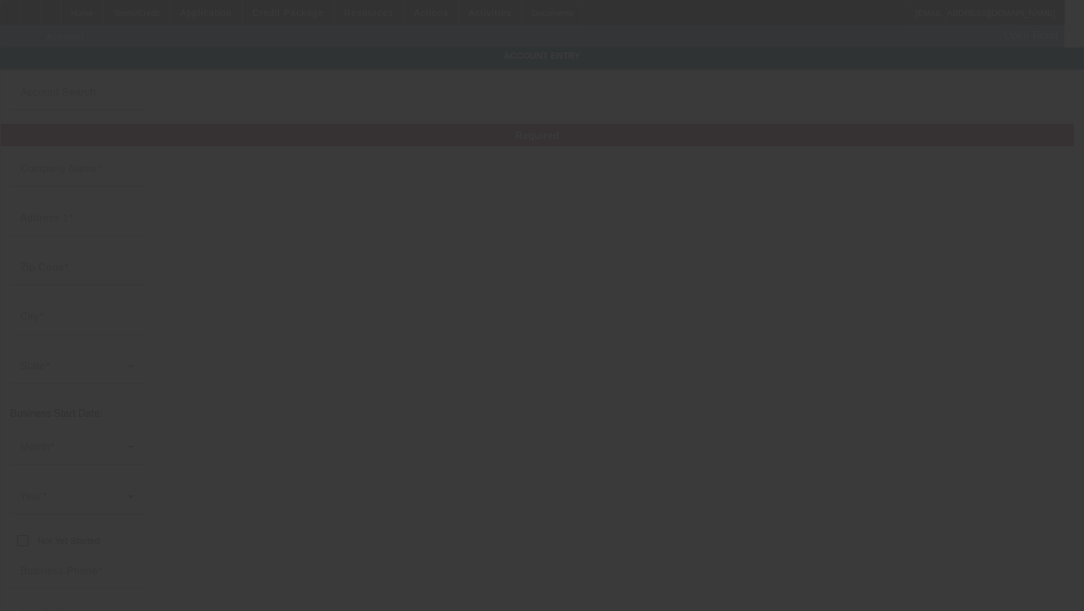
type input "[EMAIL_ADDRESS][DOMAIN_NAME]"
type input "[PERSON_NAME]"
type input "921388040"
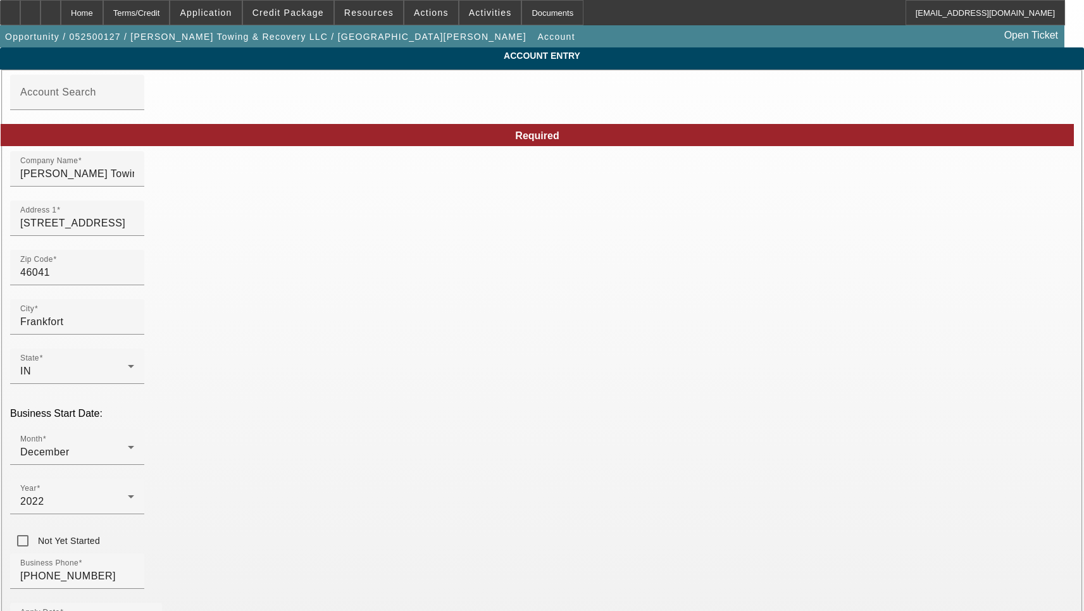
type input "[DATE]"
click at [134, 231] on input "[STREET_ADDRESS]" at bounding box center [77, 223] width 114 height 15
paste input "Ave"
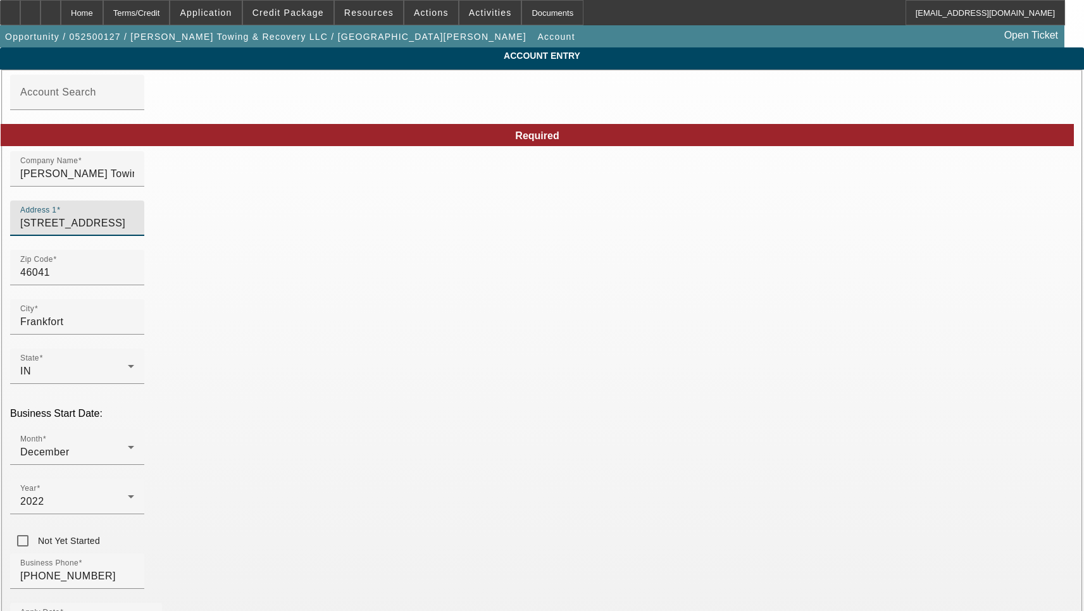
type input "[STREET_ADDRESS]"
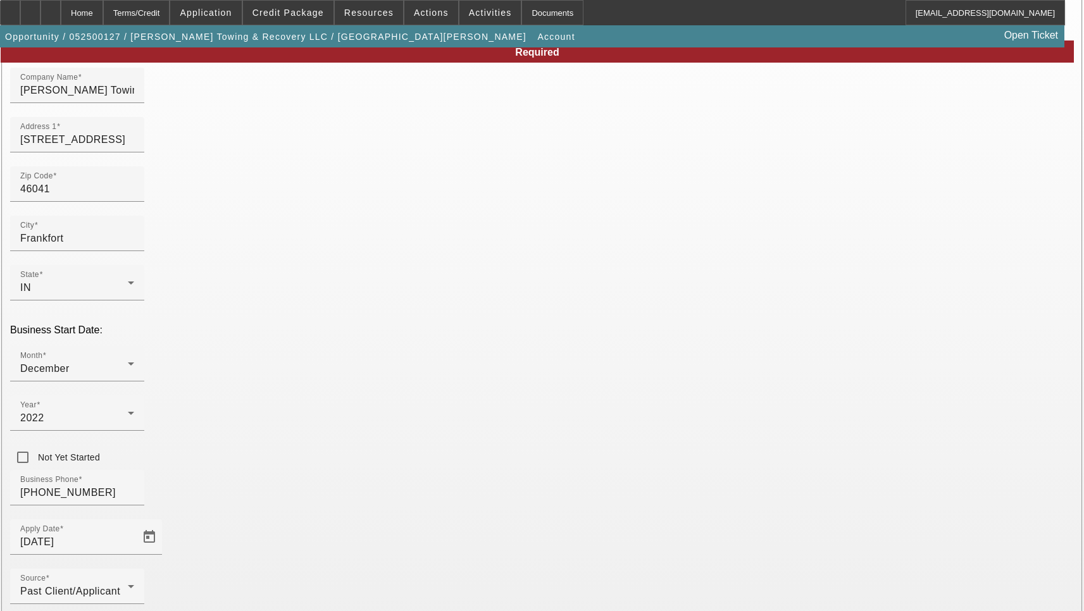
scroll to position [135, 0]
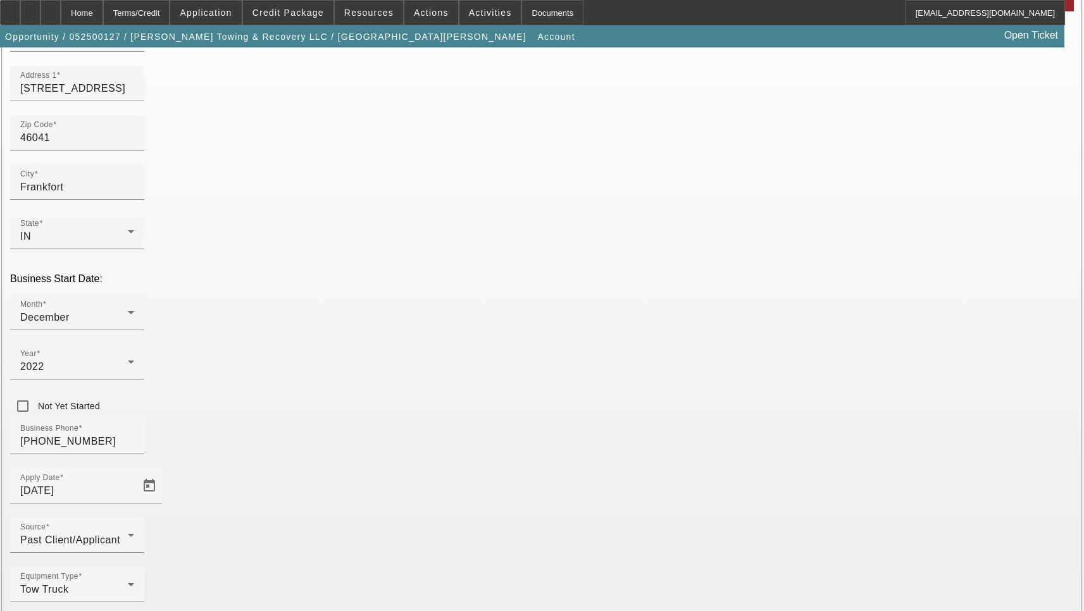
type input "[PERSON_NAME]"
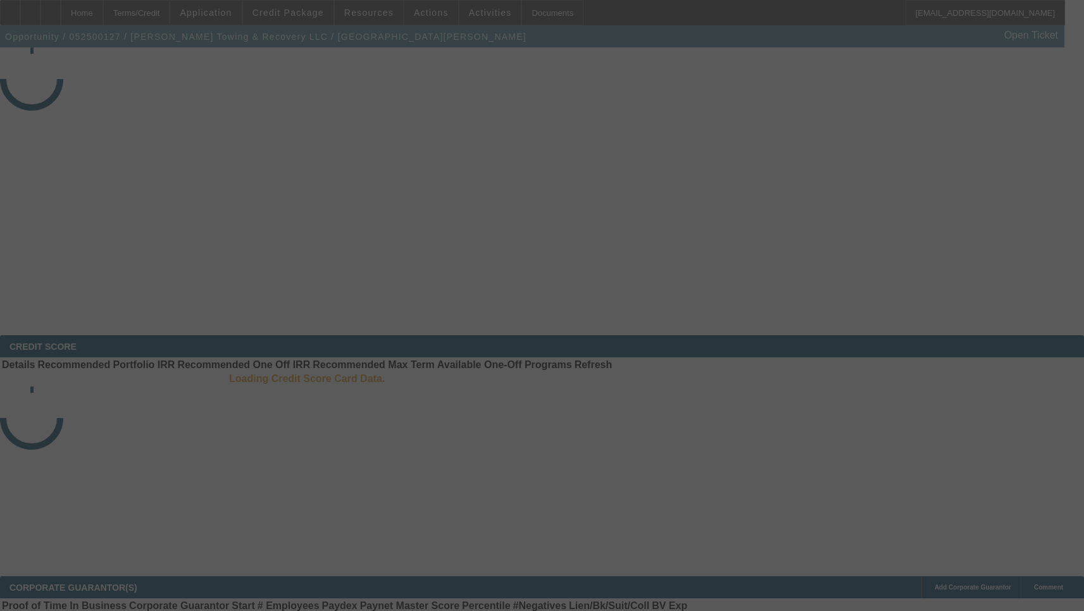
select select "3"
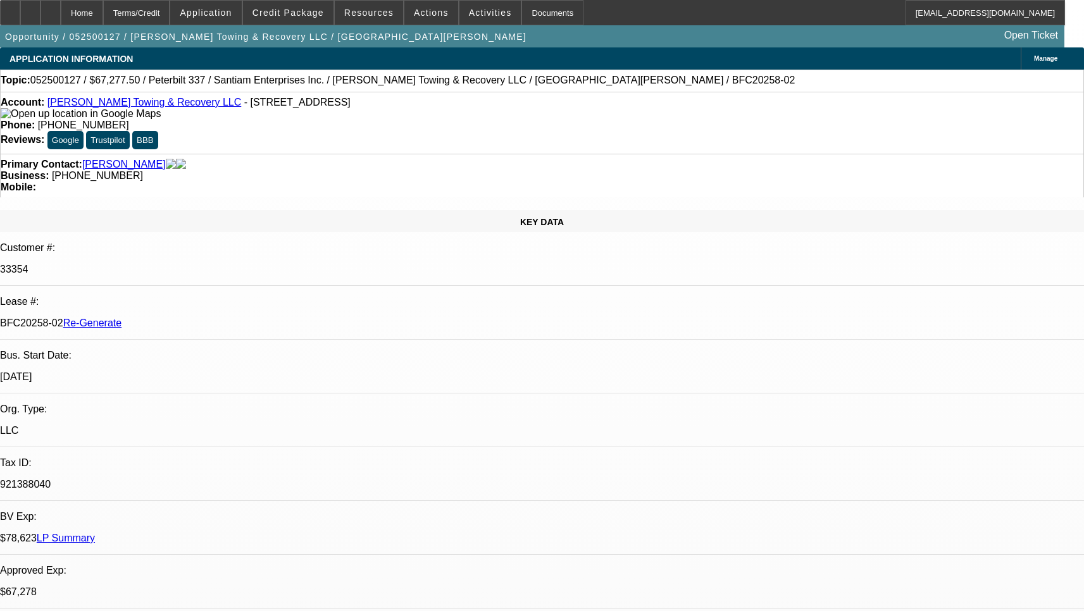
select select "0.15"
select select "2"
select select "0"
select select "6"
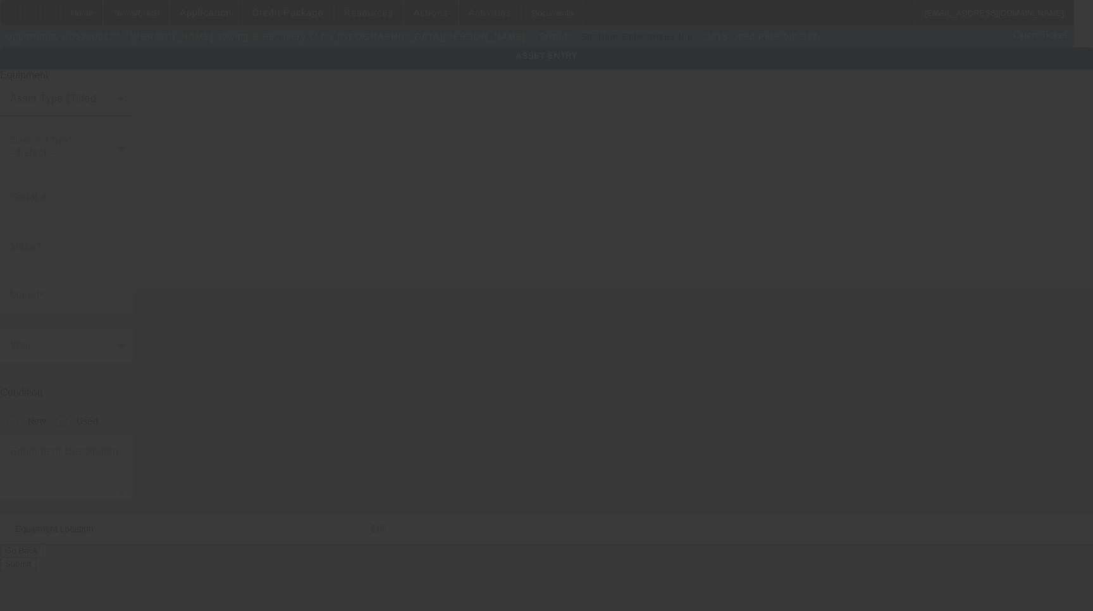
type input "[US_VEHICLE_IDENTIFICATION_NUMBER]"
type input "Peterbilt"
type input "337"
radio input "true"
type textarea "300HP Cummins diesel, auto trans"
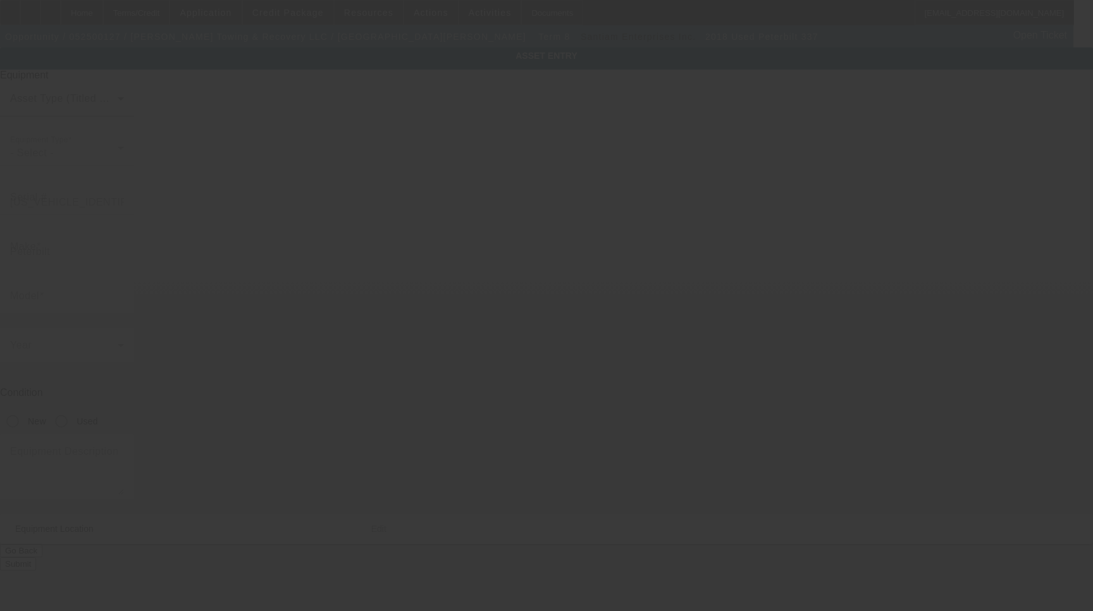
type input "3166 S 870 W"
type input "[GEOGRAPHIC_DATA]"
type input "46979"
type input "[PERSON_NAME]"
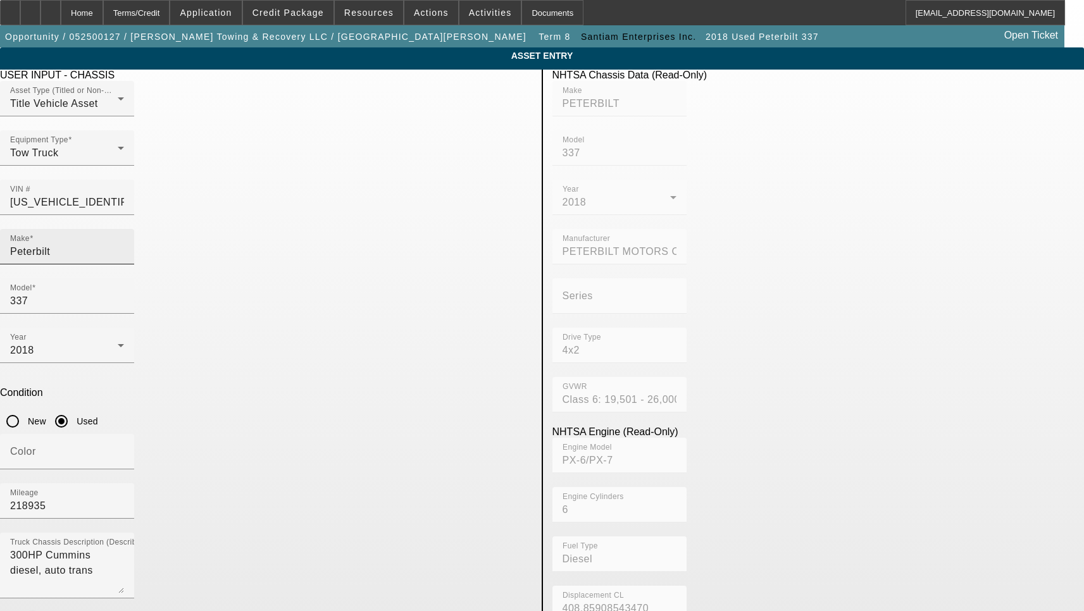
click at [124, 229] on div "Make Peterbilt" at bounding box center [67, 246] width 114 height 35
click at [124, 244] on input "Peterbilt" at bounding box center [67, 251] width 114 height 15
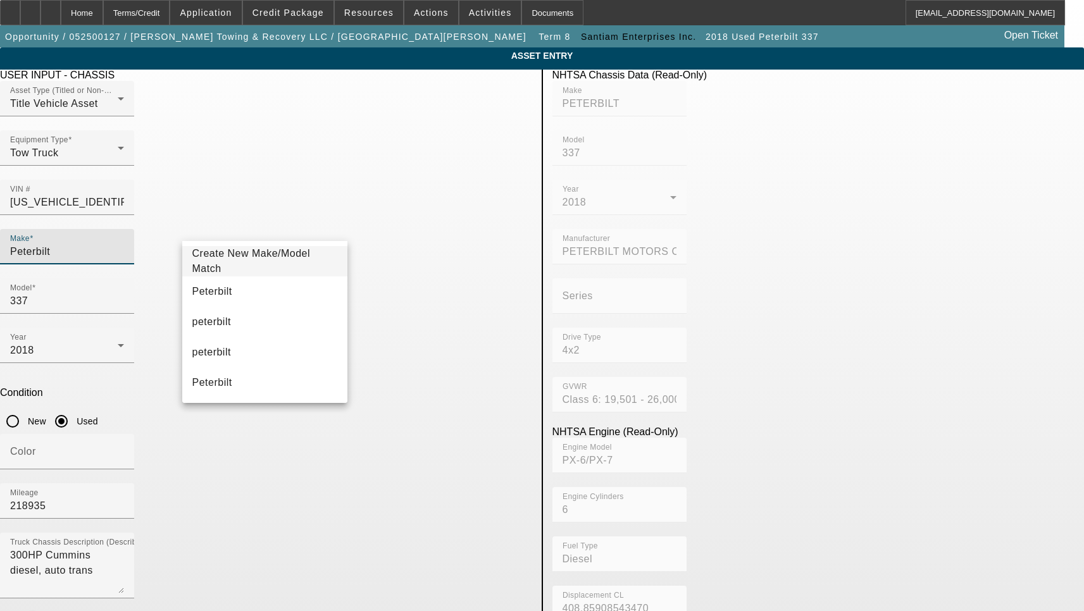
click at [124, 244] on input "Peterbilt" at bounding box center [67, 251] width 114 height 15
click at [243, 302] on mat-option "Peterbilt" at bounding box center [265, 291] width 166 height 30
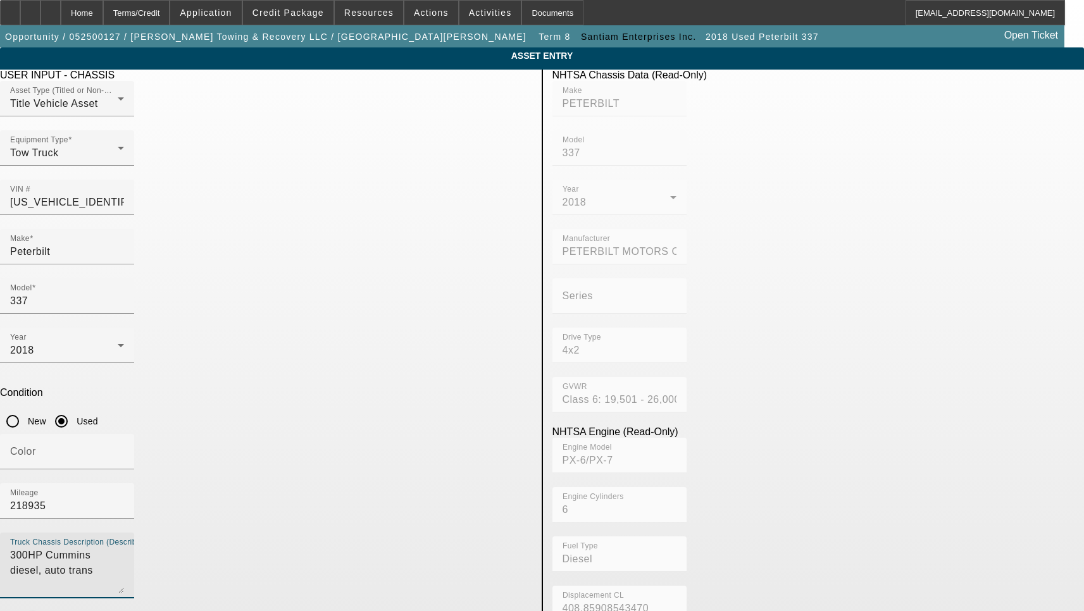
drag, startPoint x: 323, startPoint y: 376, endPoint x: 194, endPoint y: 377, distance: 129.0
click at [124, 548] on textarea "300HP Cummins diesel, auto trans" at bounding box center [67, 571] width 114 height 46
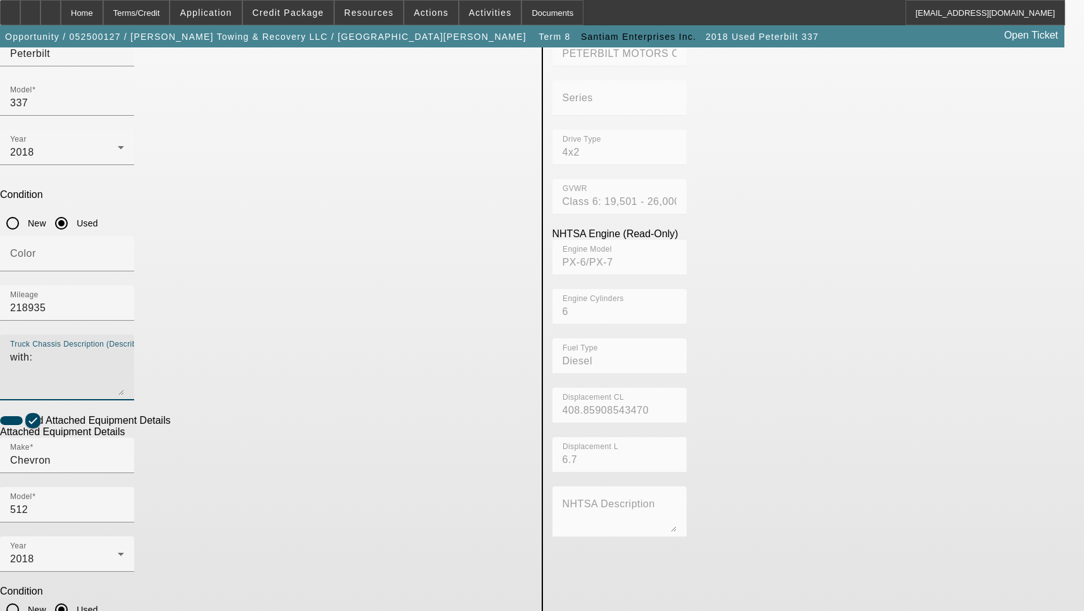
scroll to position [204, 0]
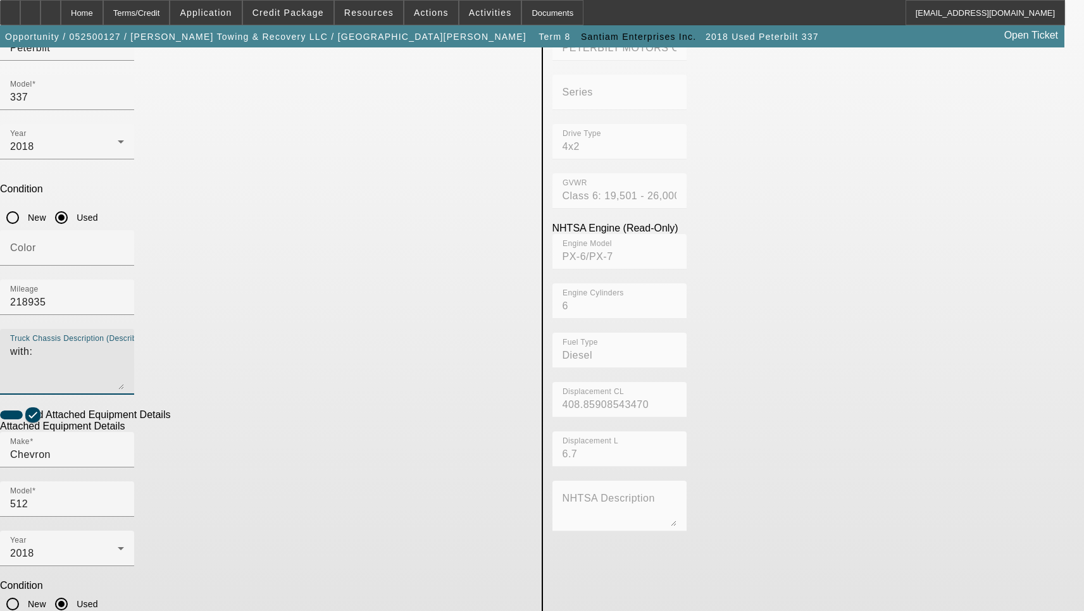
type textarea "with:"
type input "0512T16877"
drag, startPoint x: 249, startPoint y: 460, endPoint x: 176, endPoint y: 454, distance: 73.0
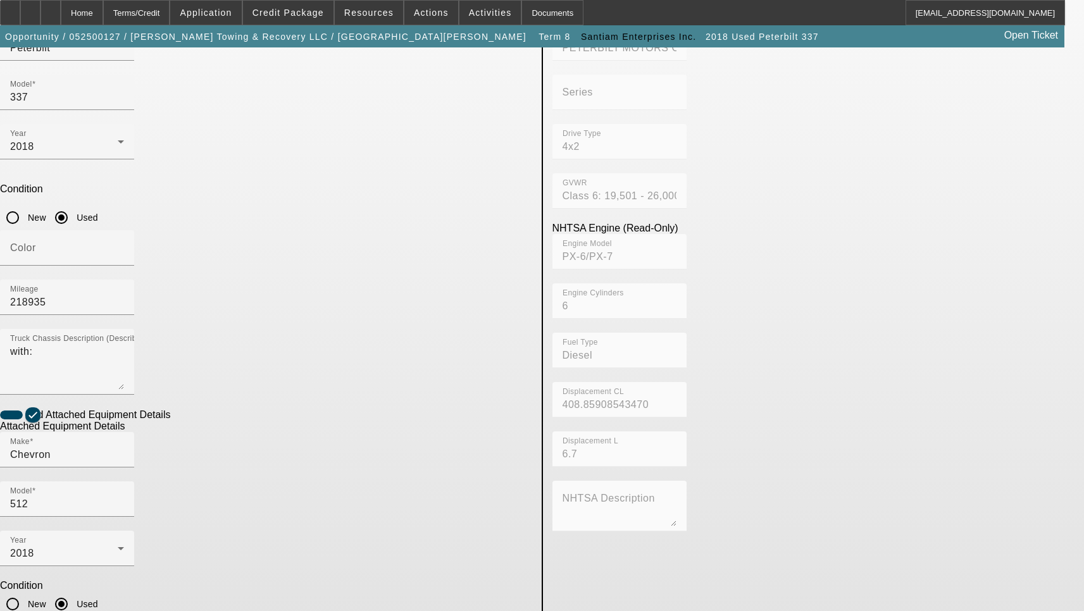
type textarea "Bed Includes all options, attachments and accessories"
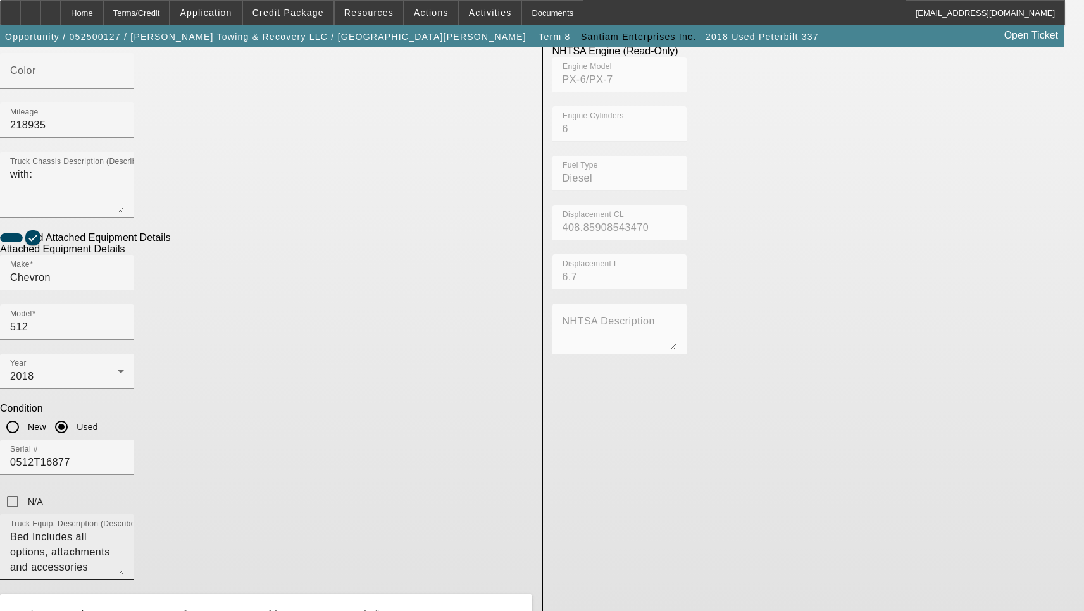
scroll to position [520, 0]
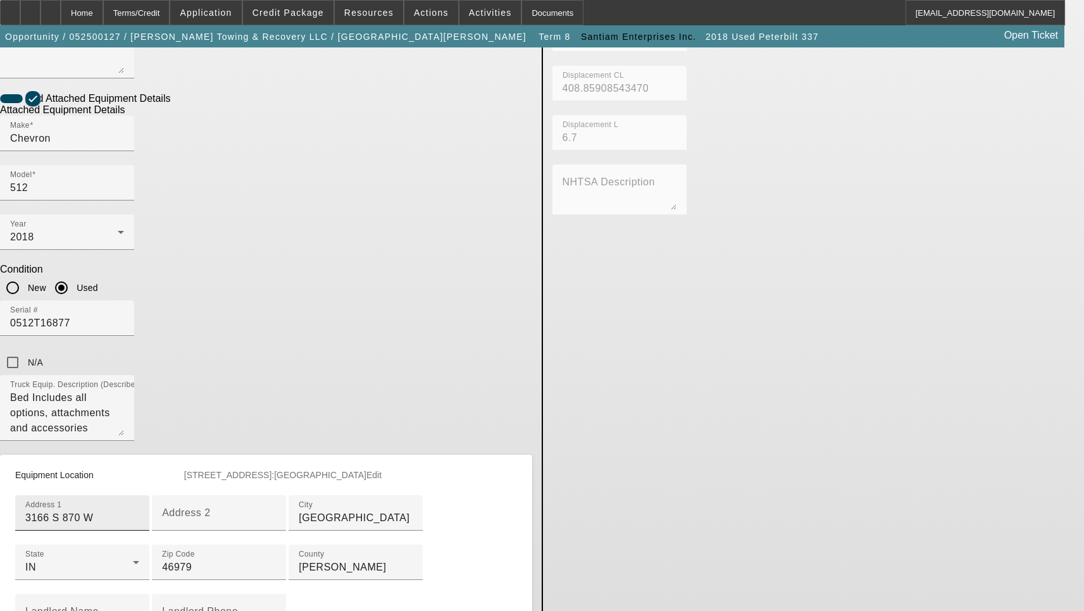
click at [139, 510] on input "3166 S 870 W" at bounding box center [82, 517] width 114 height 15
paste input "0 Short Myrtle Ave"
type input "310 Short Myrtle Ave"
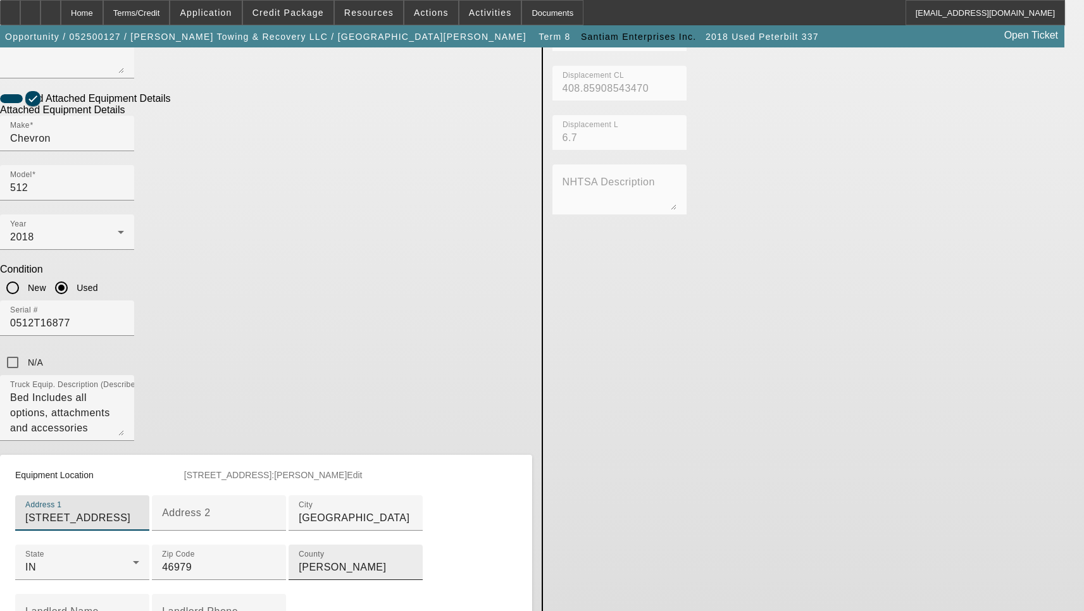
click at [299, 560] on input "Howard" at bounding box center [356, 567] width 114 height 15
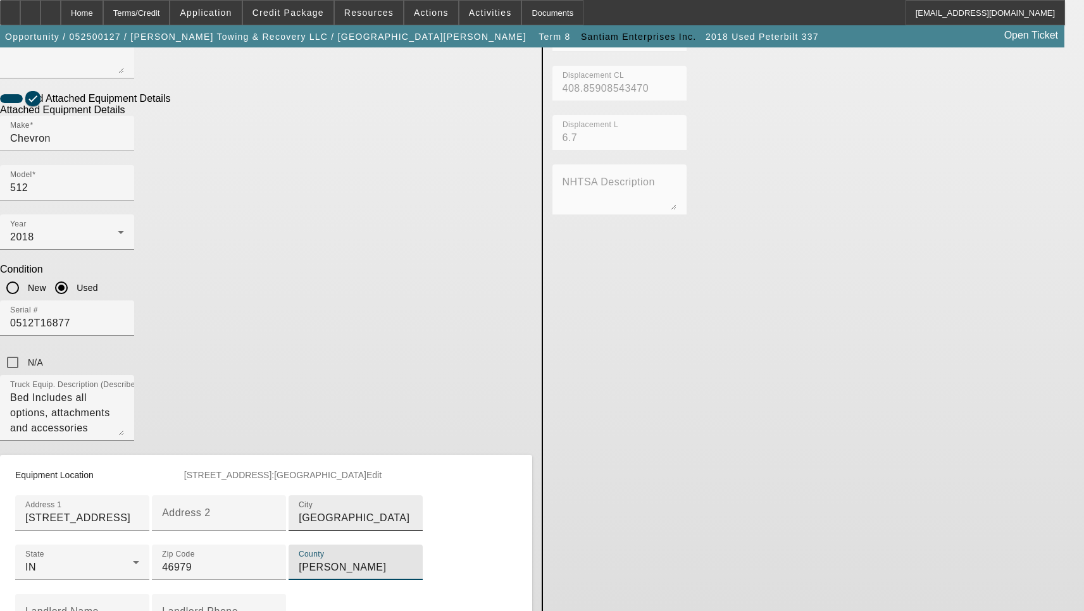
type input "Clinton"
click at [299, 510] on input "Russiaville" at bounding box center [356, 517] width 114 height 15
type input "Frankfort"
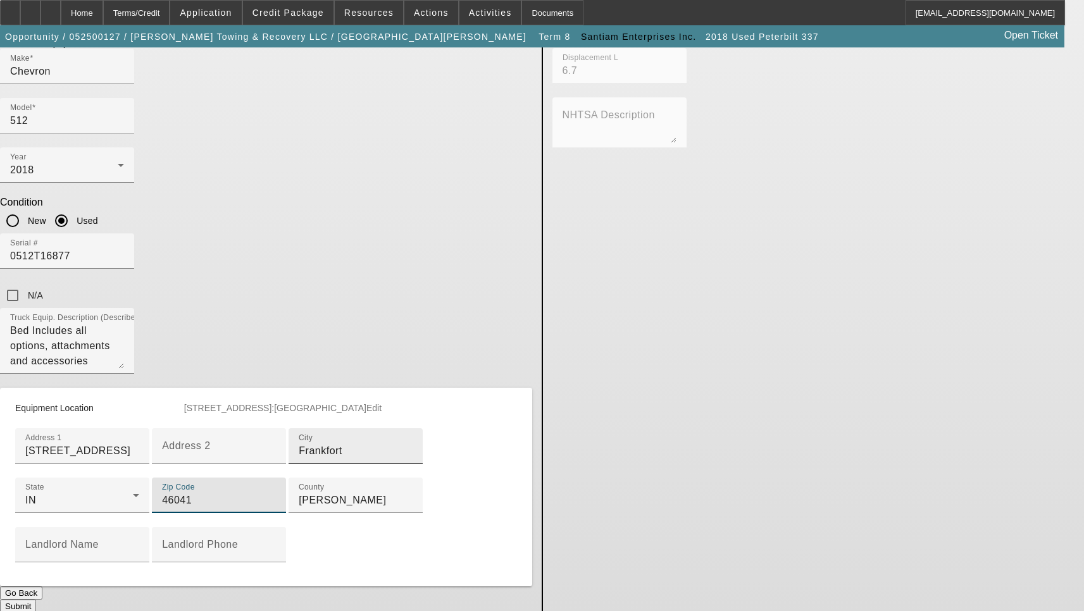
scroll to position [636, 0]
type input "46041"
click at [36, 598] on button "Submit" at bounding box center [18, 604] width 36 height 13
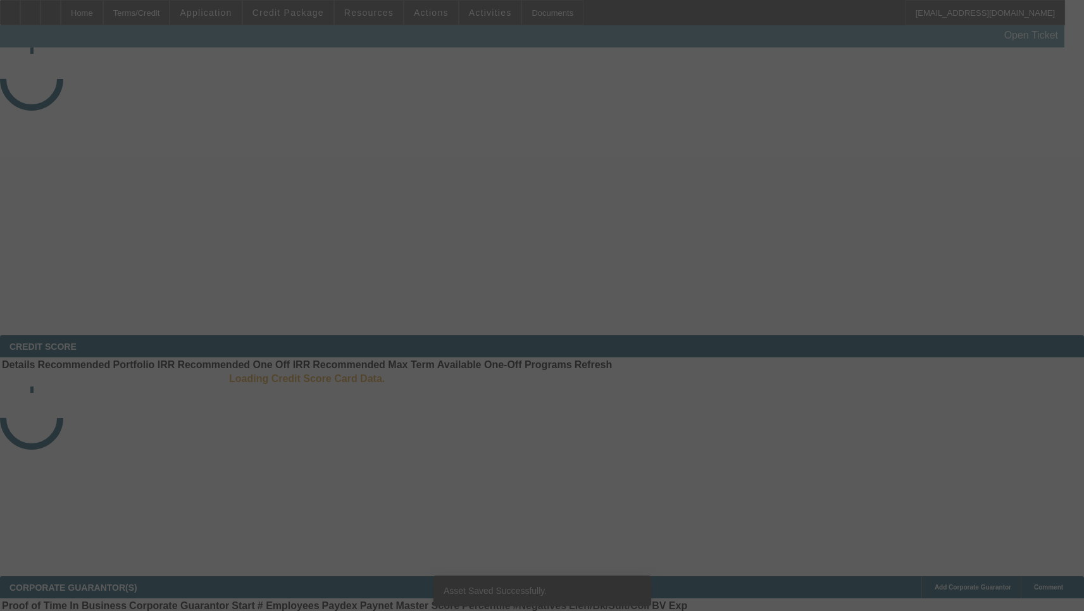
select select "3"
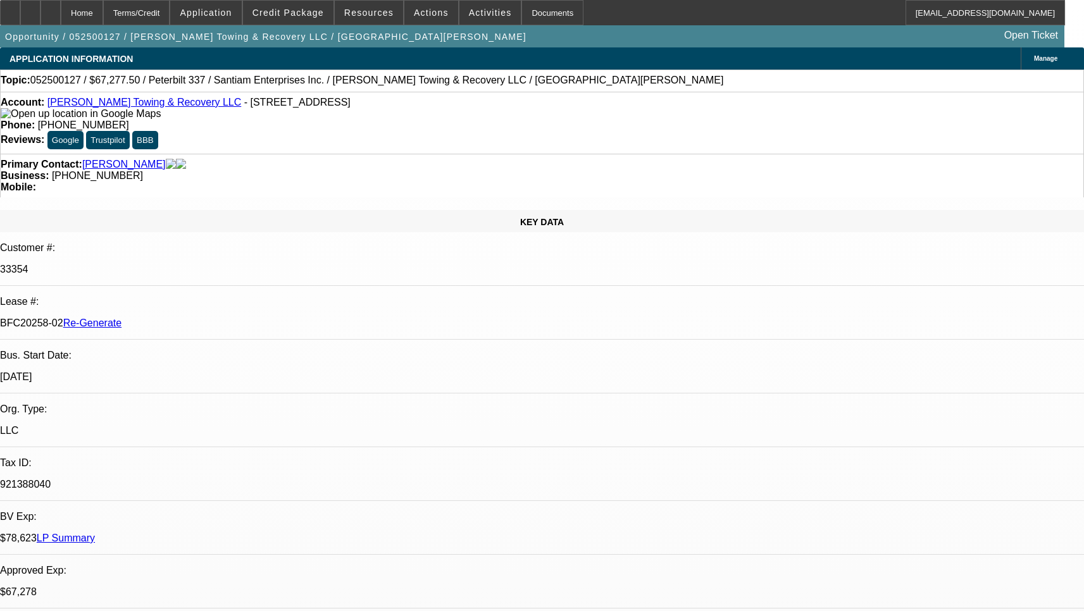
select select "0.15"
select select "2"
select select "0"
select select "6"
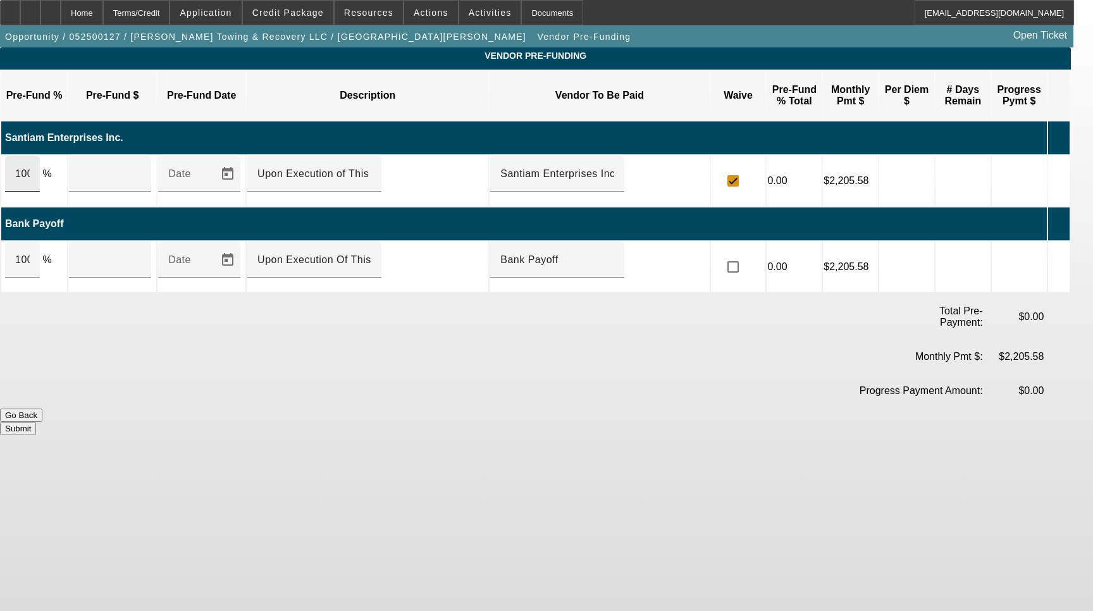
click at [40, 156] on div "100" at bounding box center [22, 173] width 35 height 35
type input "$41,825.23"
click at [40, 242] on div "100" at bounding box center [22, 259] width 35 height 35
type input "$37,324.77"
click at [746, 254] on input "checkbox" at bounding box center [732, 266] width 25 height 25
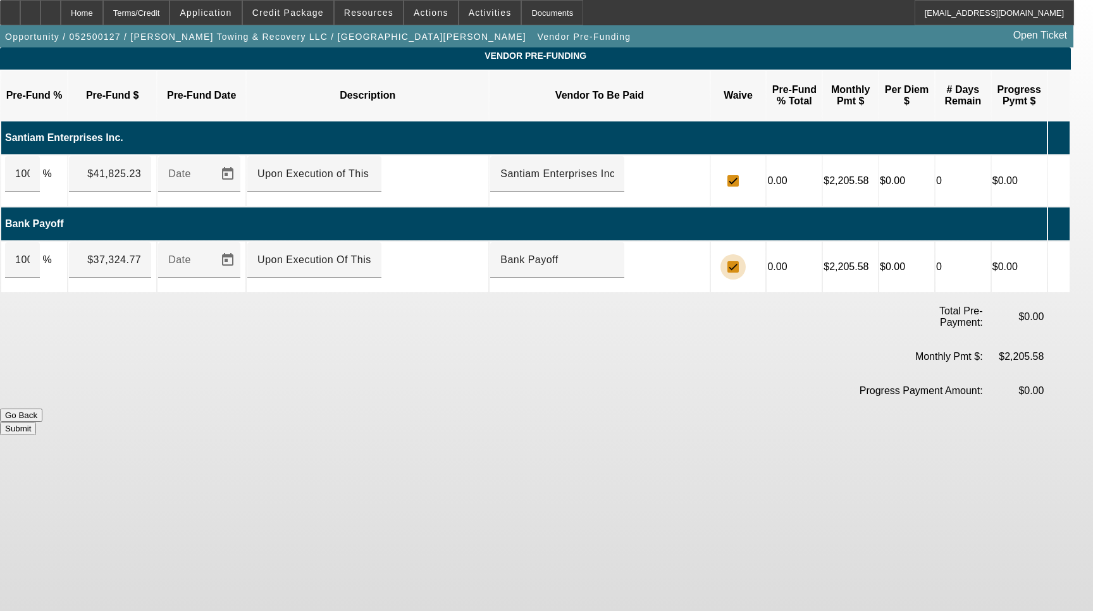
checkbox input "true"
click at [36, 422] on button "Submit" at bounding box center [18, 428] width 36 height 13
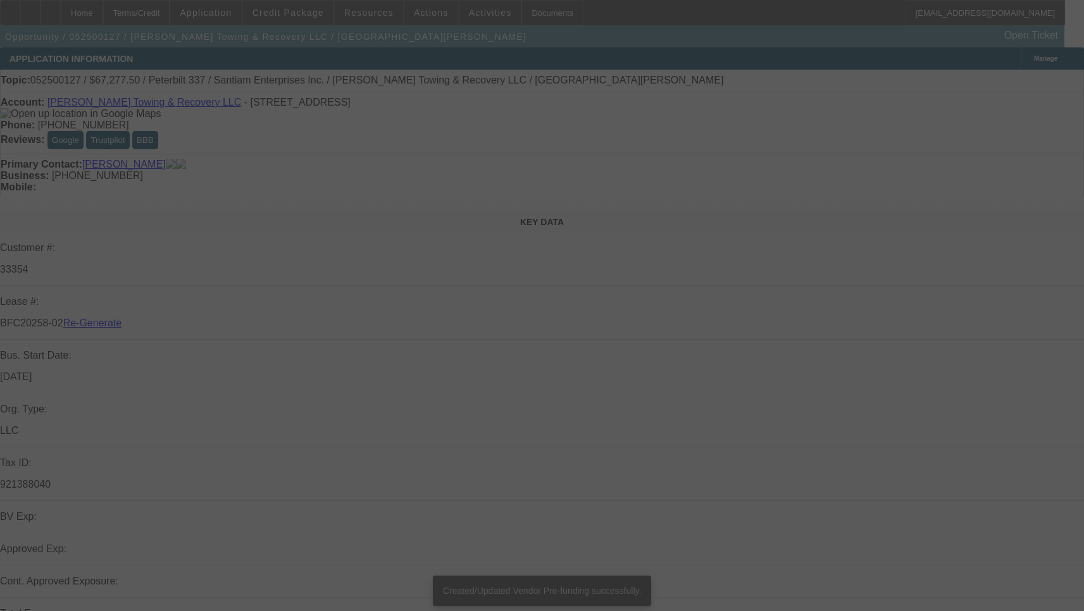
select select "3"
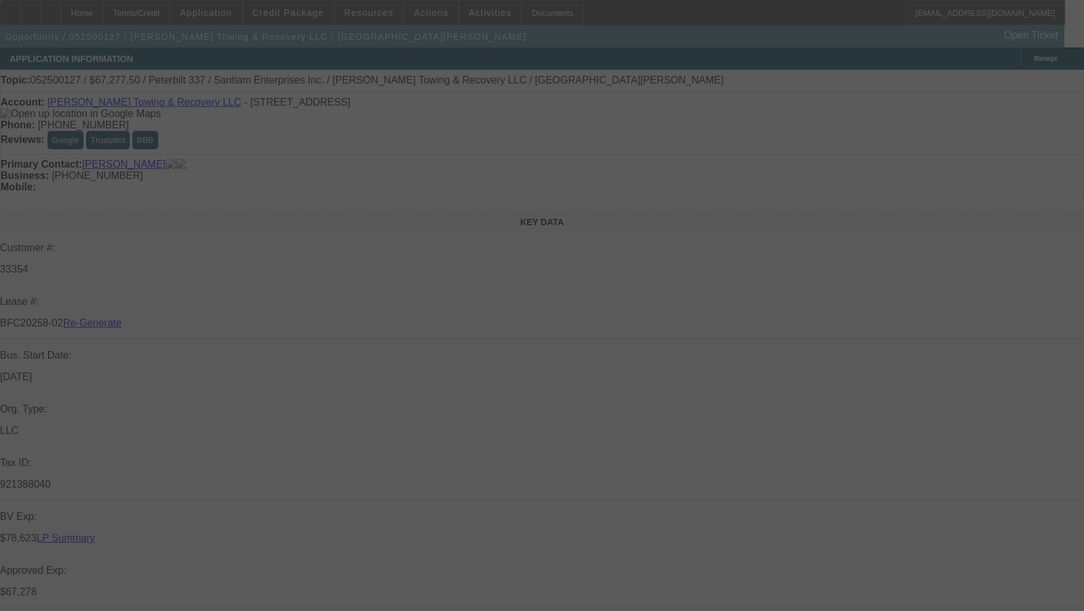
select select "0.15"
select select "2"
select select "0"
select select "6"
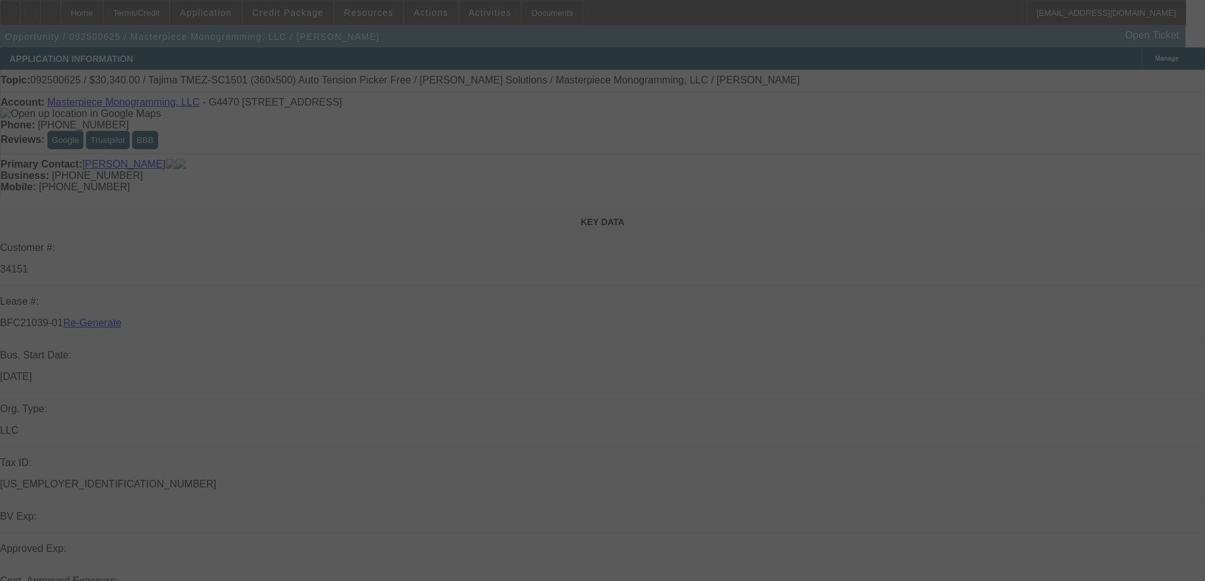
select select "3"
select select "0"
select select "2"
select select "0"
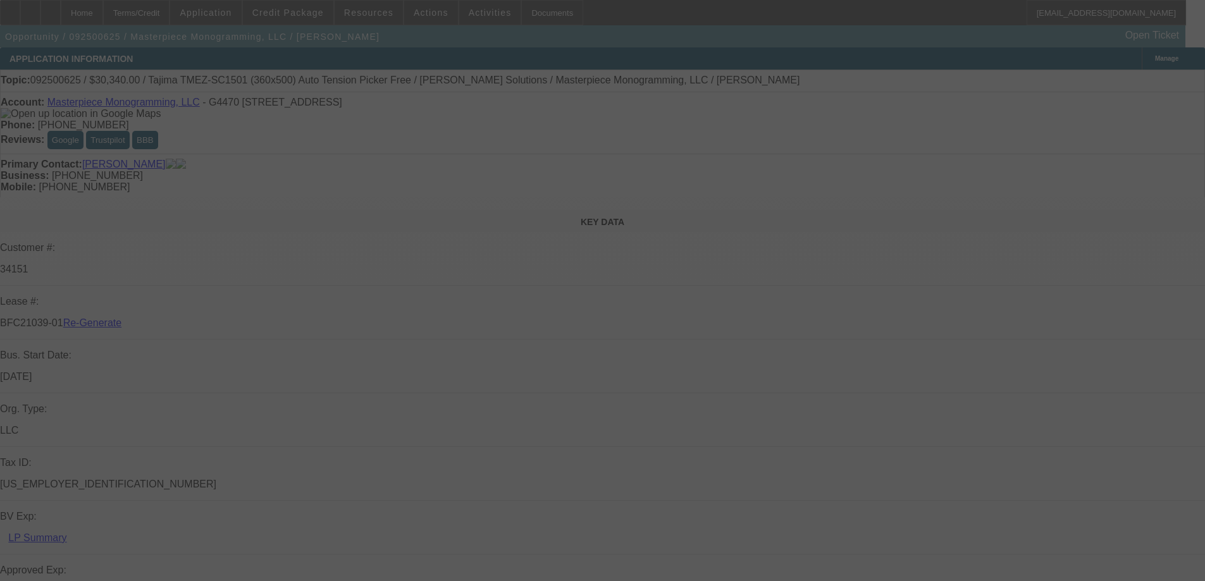
select select "6"
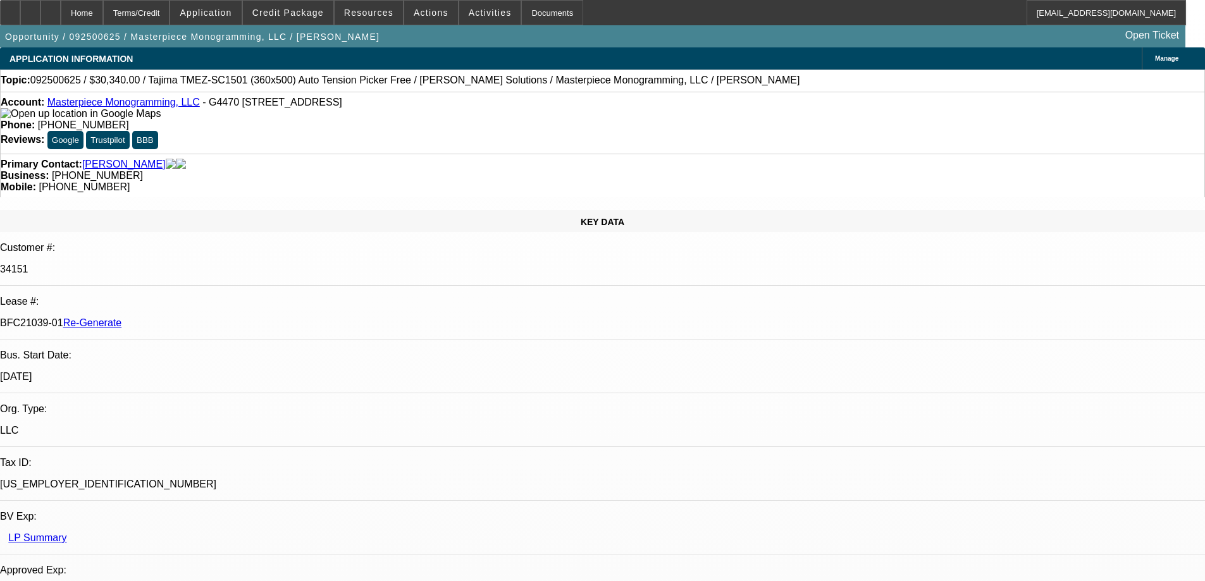
click at [348, 16] on span at bounding box center [369, 12] width 68 height 30
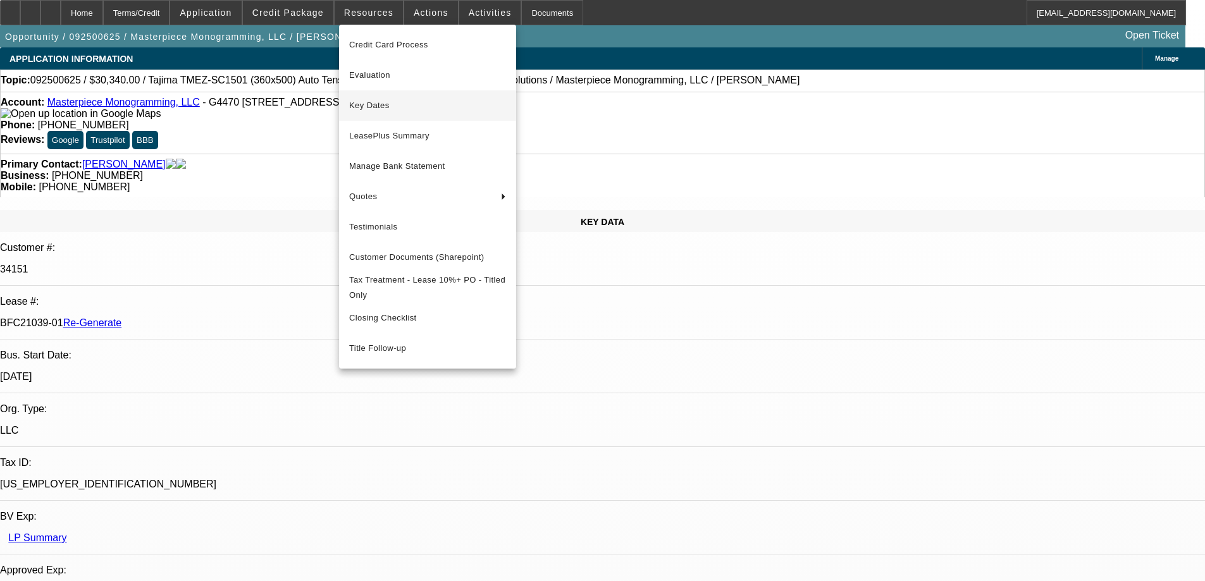
click at [373, 105] on span "Key Dates" at bounding box center [427, 105] width 157 height 15
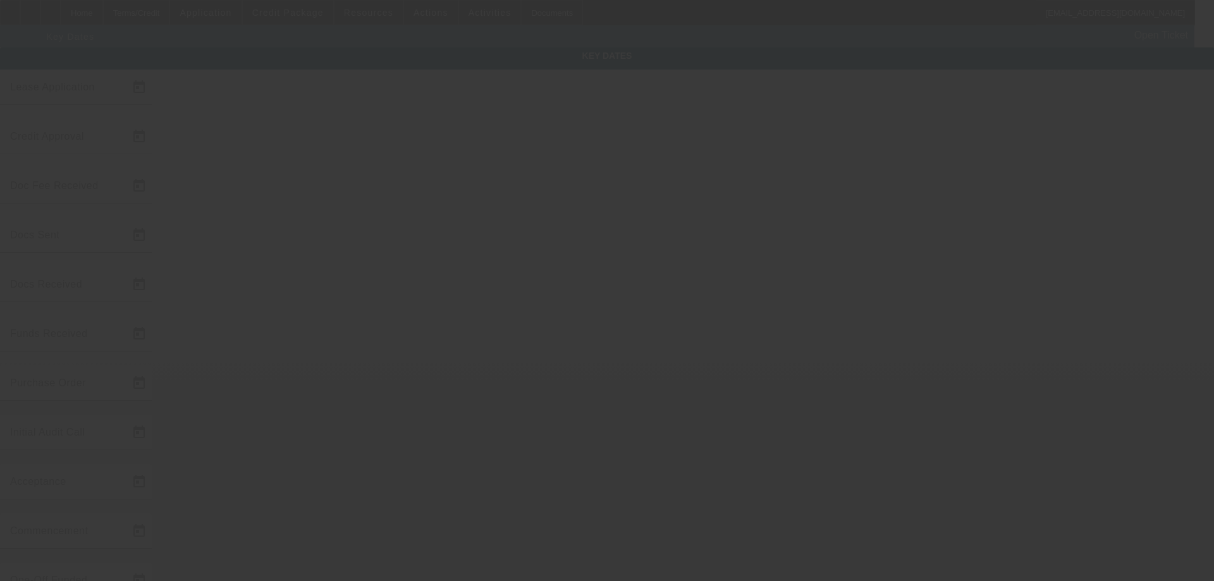
type input "[DATE]"
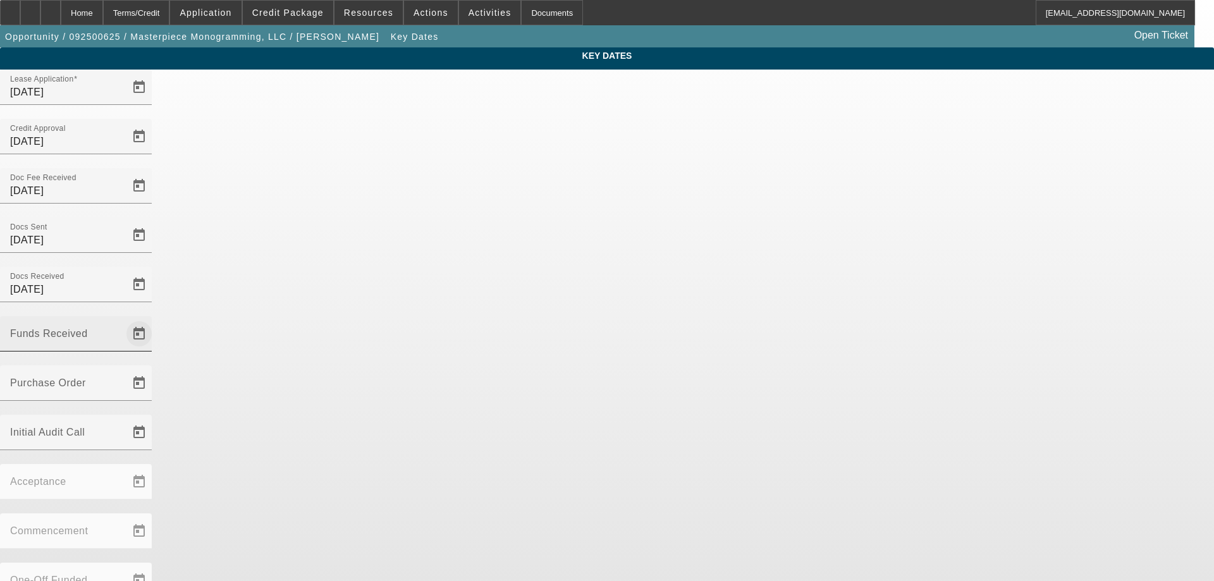
click at [154, 319] on span "Open calendar" at bounding box center [139, 334] width 30 height 30
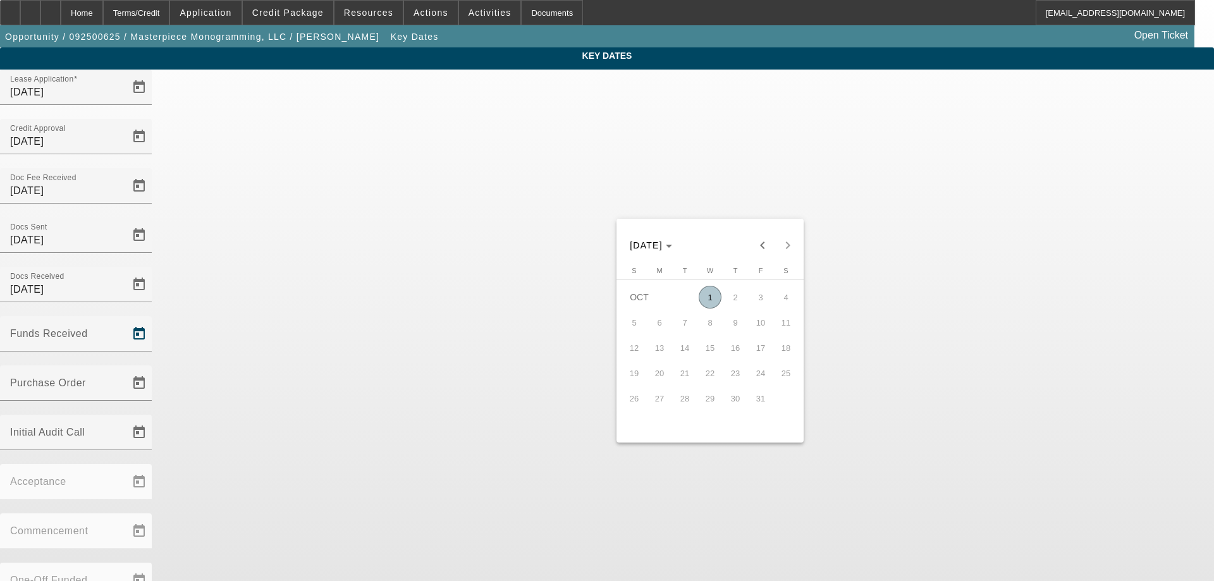
click at [708, 301] on span "1" at bounding box center [710, 297] width 23 height 23
type input "[DATE]"
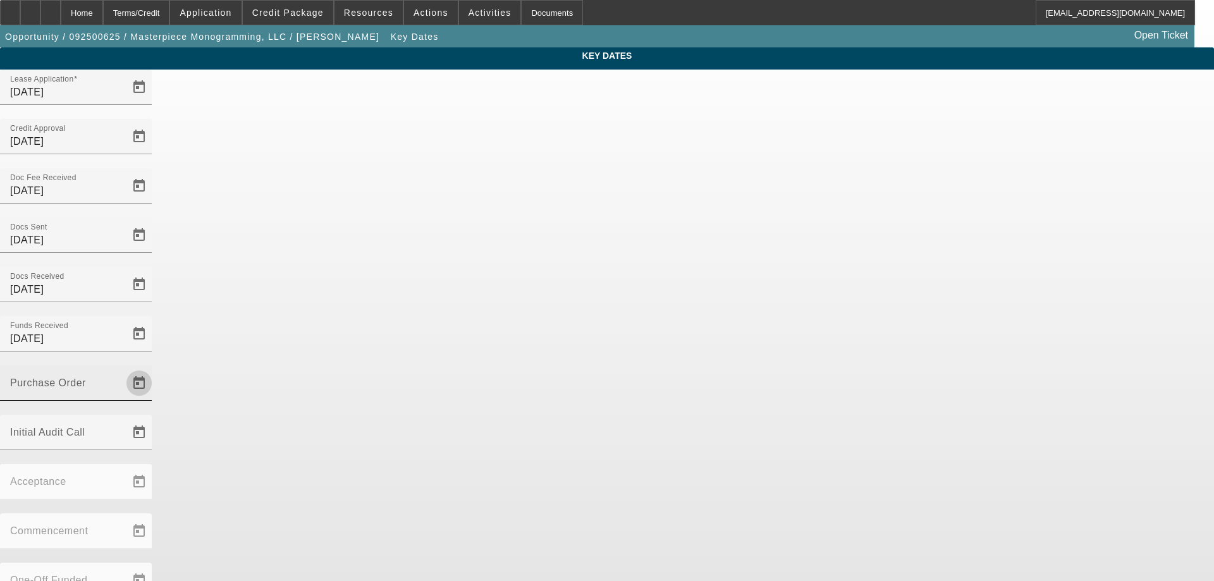
click at [154, 368] on span "Open calendar" at bounding box center [139, 383] width 30 height 30
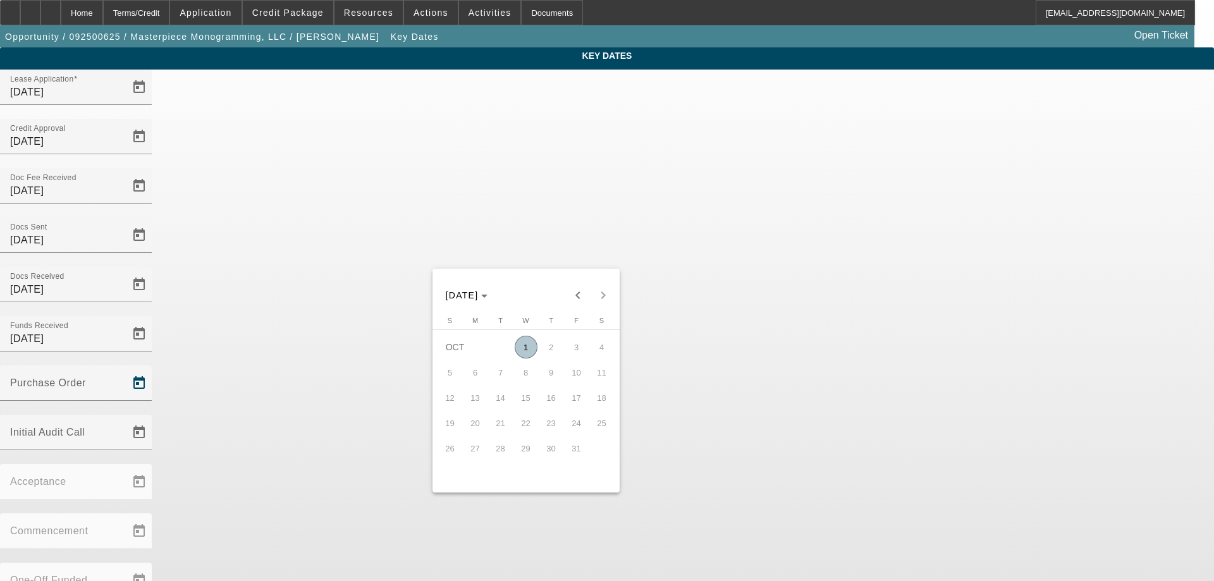
click at [525, 353] on span "1" at bounding box center [526, 347] width 23 height 23
type input "[DATE]"
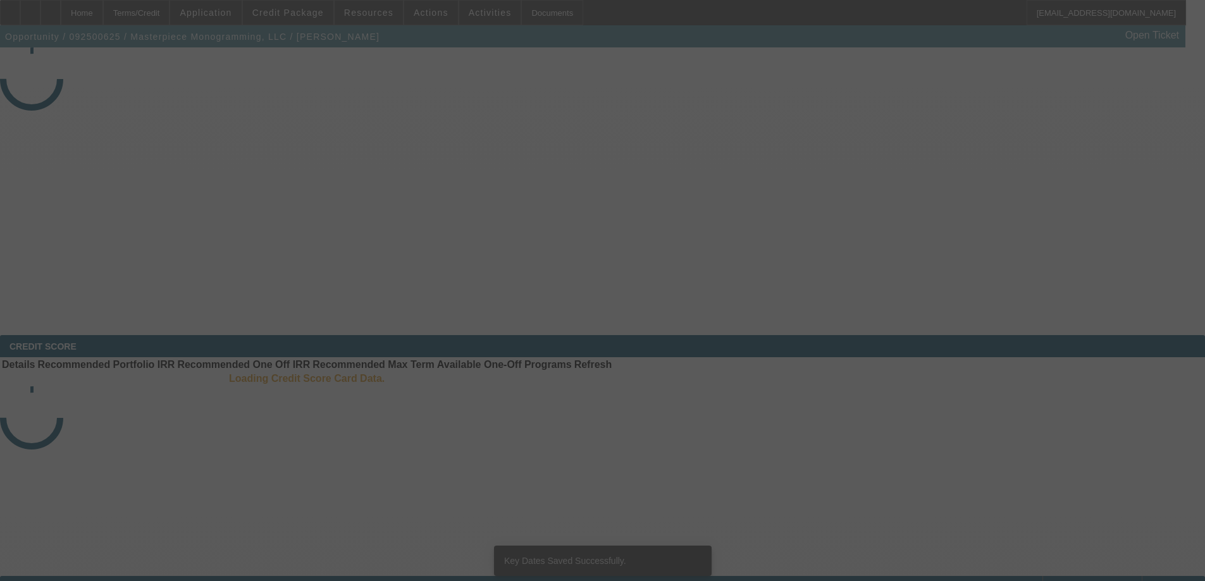
select select "3"
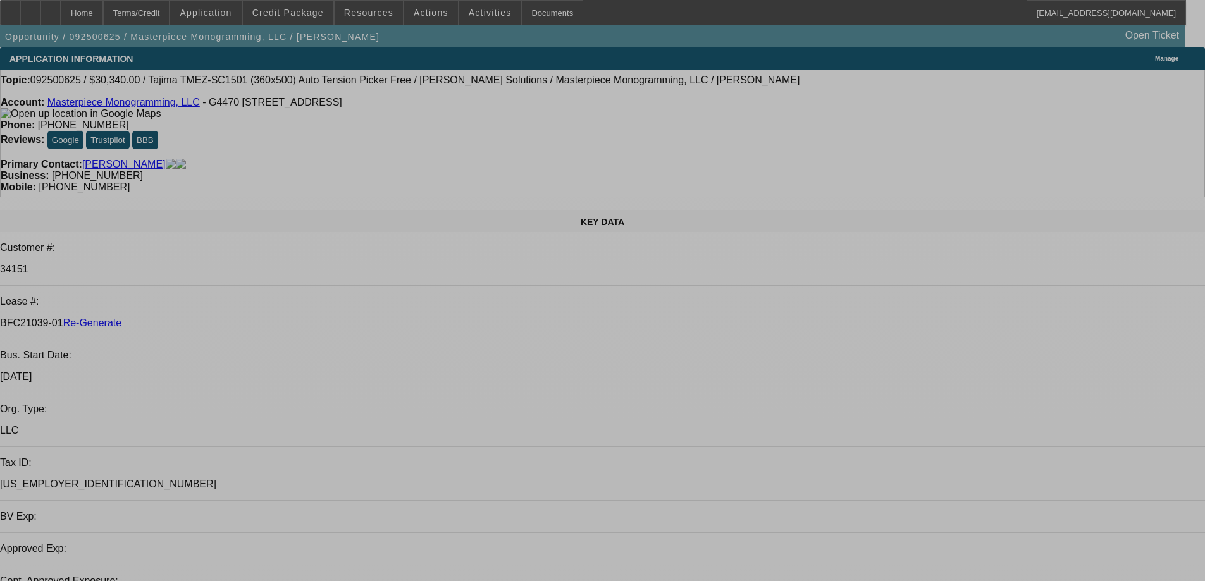
select select "0"
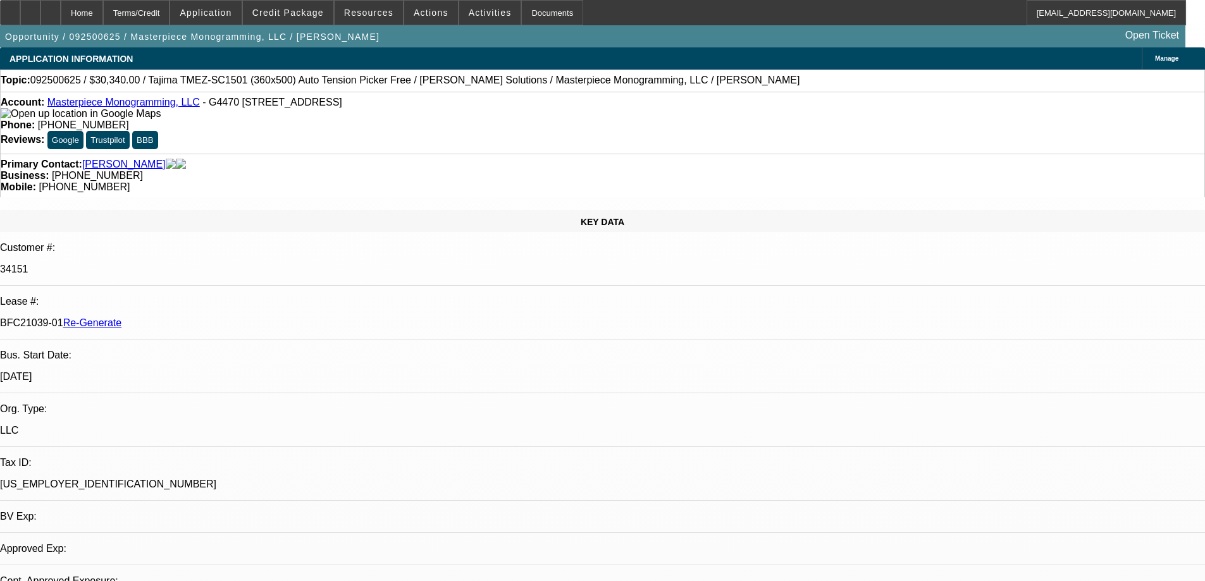
select select "2"
select select "0"
select select "6"
click at [540, 13] on div "Documents" at bounding box center [552, 12] width 62 height 25
